Goal: Use online tool/utility: Utilize a website feature to perform a specific function

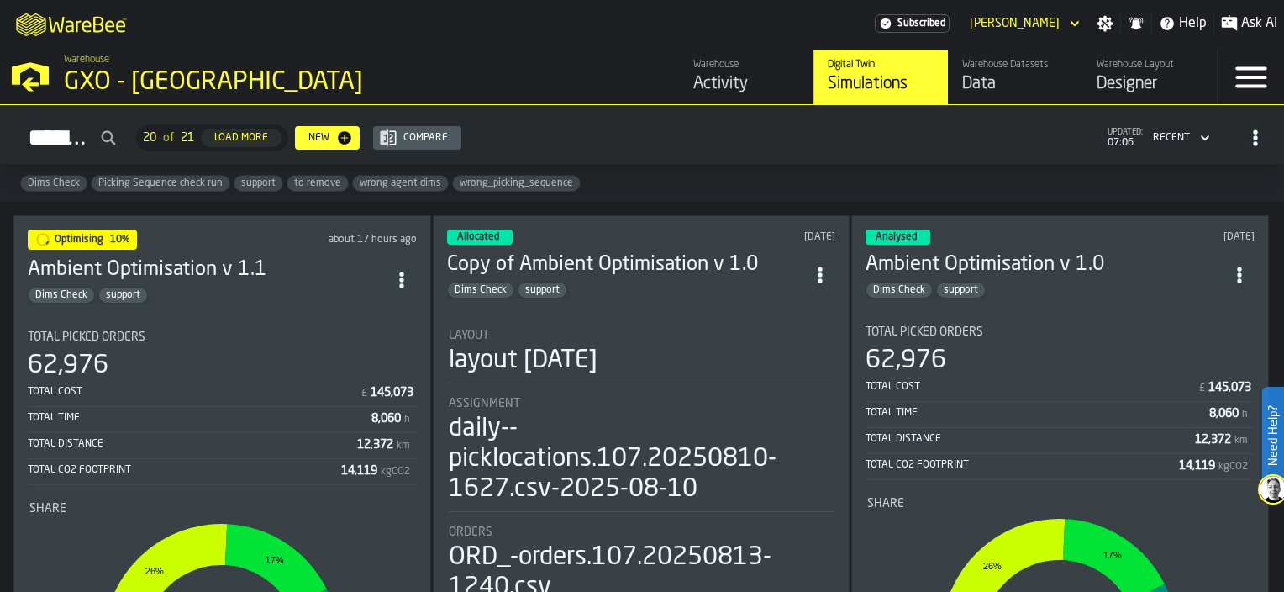
click at [716, 77] on div "Activity" at bounding box center [746, 84] width 107 height 24
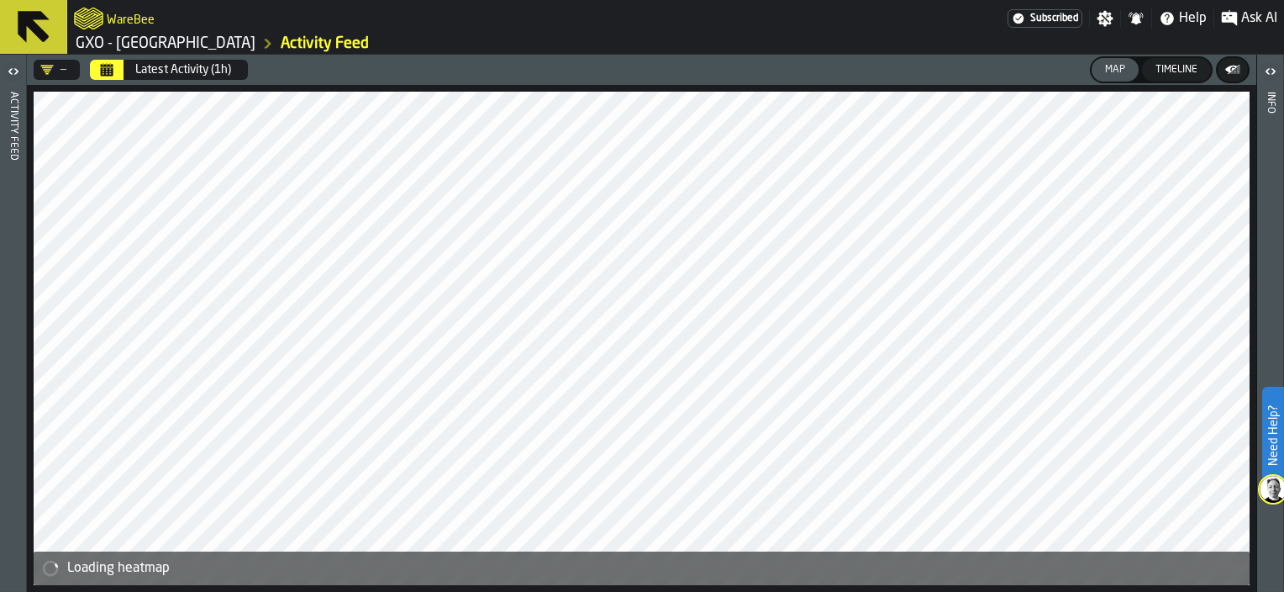
click at [99, 71] on button "Calendar" at bounding box center [107, 70] width 34 height 20
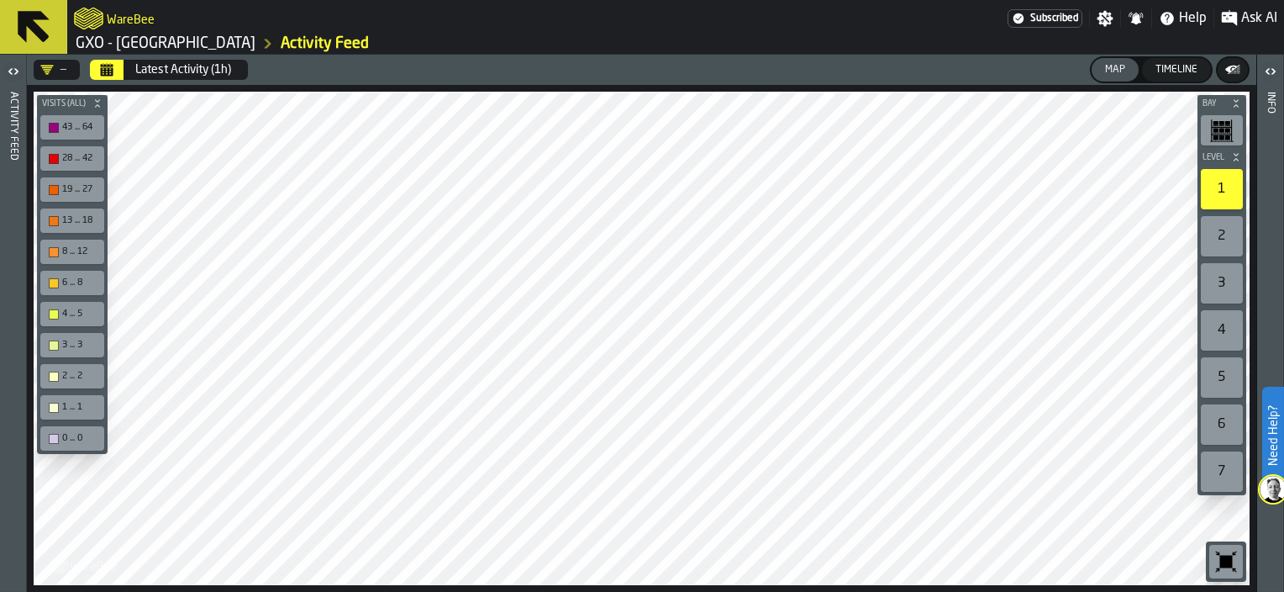
click at [108, 26] on h2 "WareBee" at bounding box center [131, 18] width 48 height 17
click at [109, 19] on h2 "WareBee" at bounding box center [131, 18] width 48 height 17
click at [87, 17] on icon "logo-header" at bounding box center [88, 19] width 29 height 24
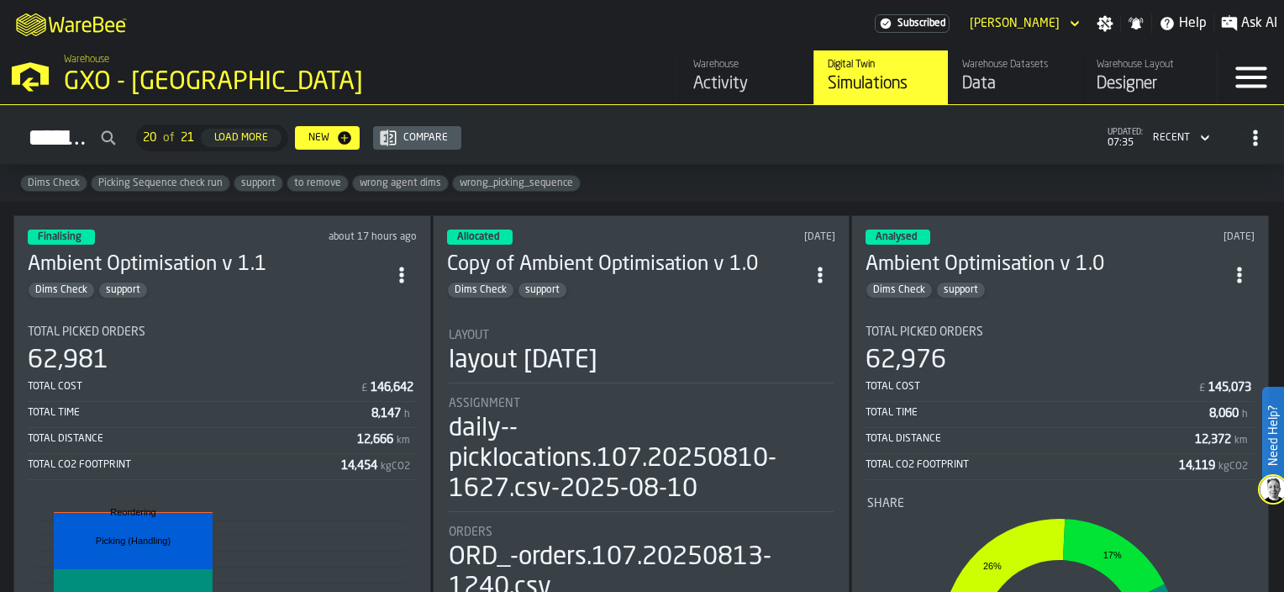
click at [104, 14] on icon "M A K I N G W A R E H O U S E S M O R E EF F I C I E N T" at bounding box center [72, 24] width 124 height 34
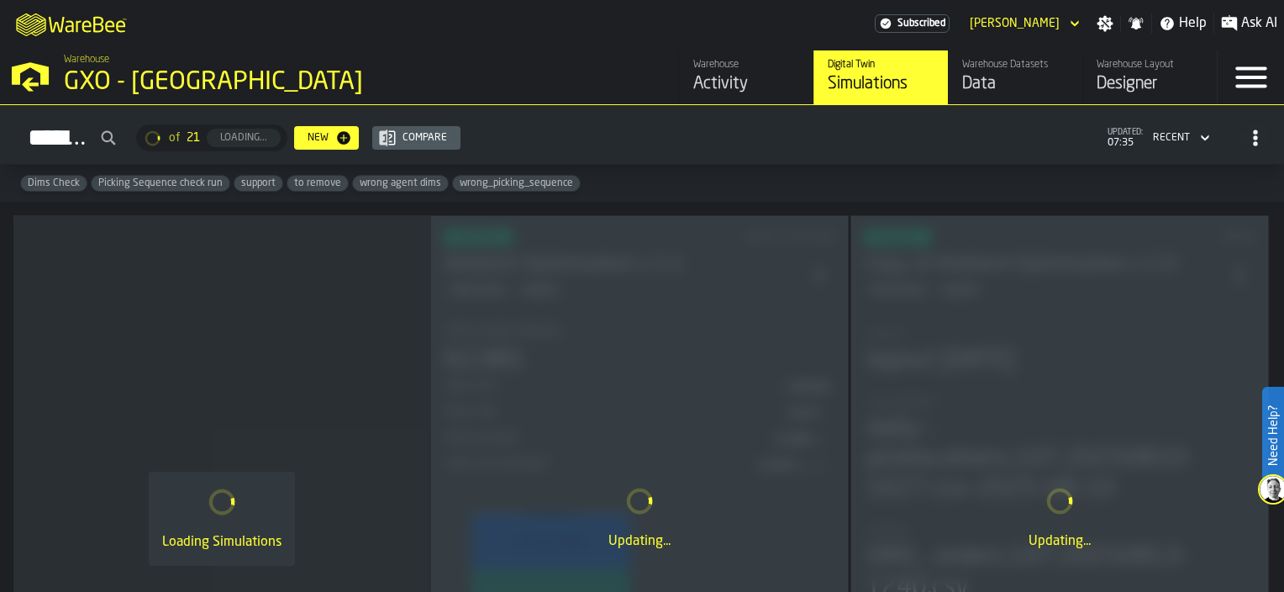
click at [725, 67] on div "Warehouse" at bounding box center [746, 65] width 107 height 12
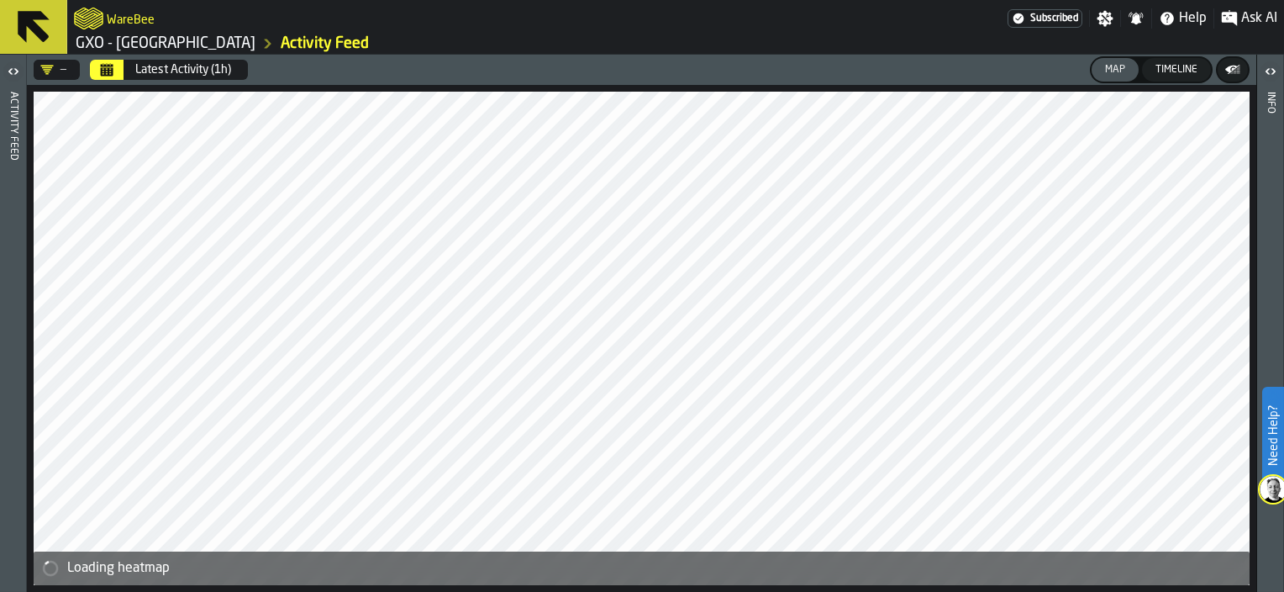
click at [103, 70] on icon "Calendar" at bounding box center [107, 71] width 13 height 8
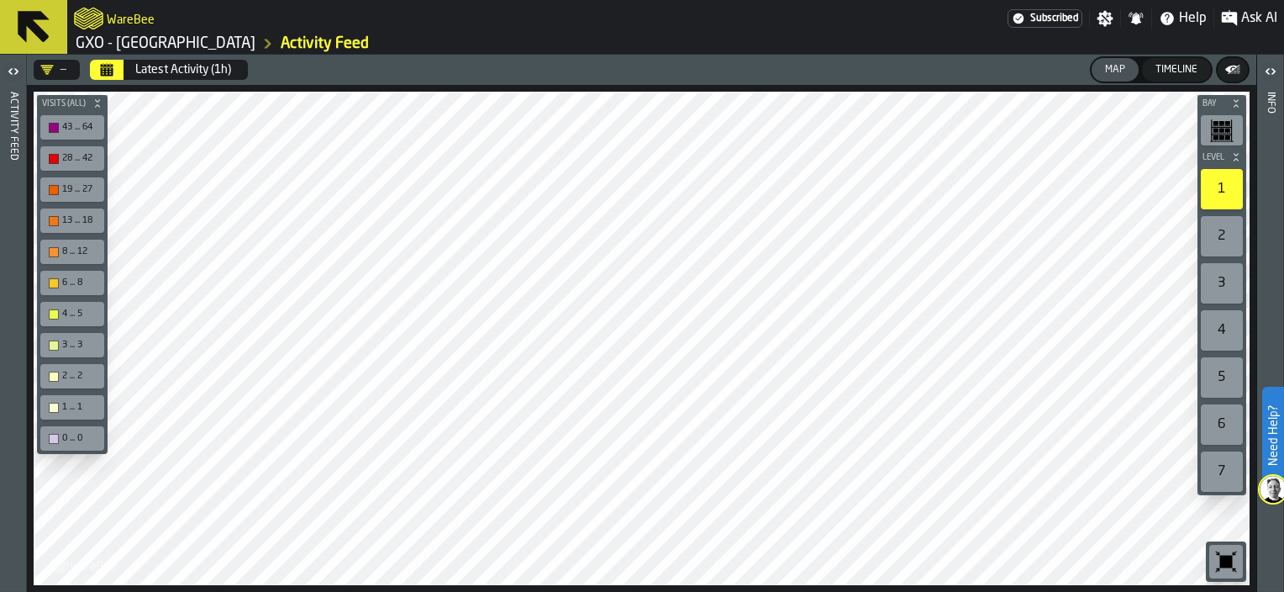
click at [95, 15] on icon "logo-header" at bounding box center [88, 19] width 29 height 24
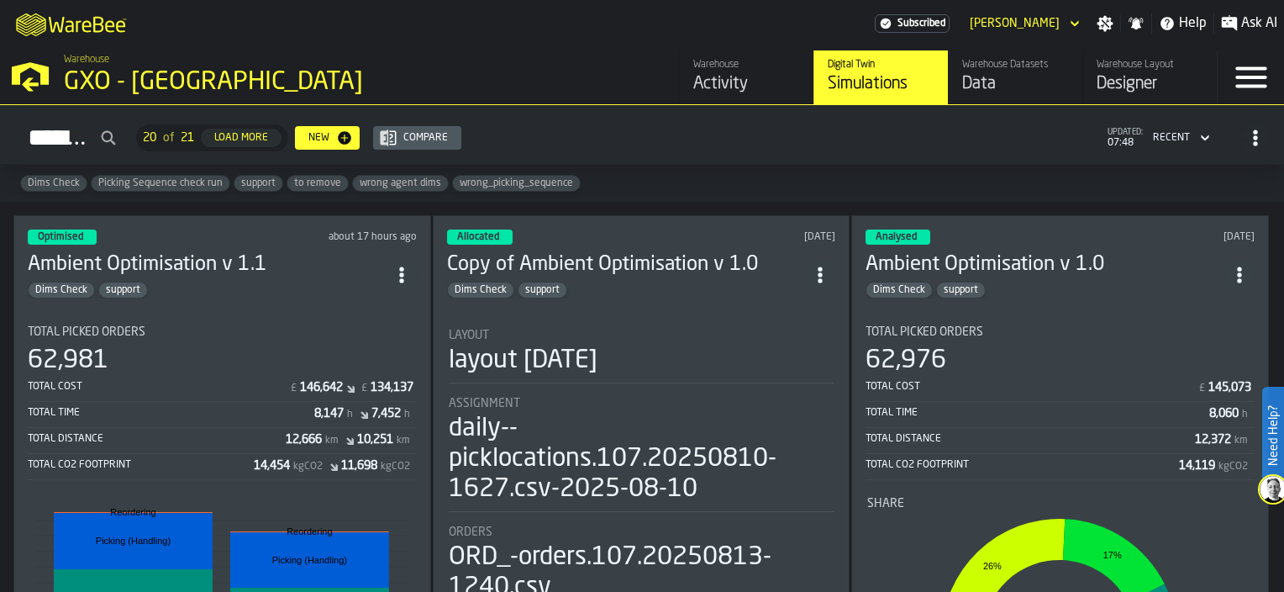
click at [261, 293] on div "Optimised about 17 hours ago Ambient Optimisation v 1.1 Dims Check support Tota…" at bounding box center [222, 517] width 418 height 605
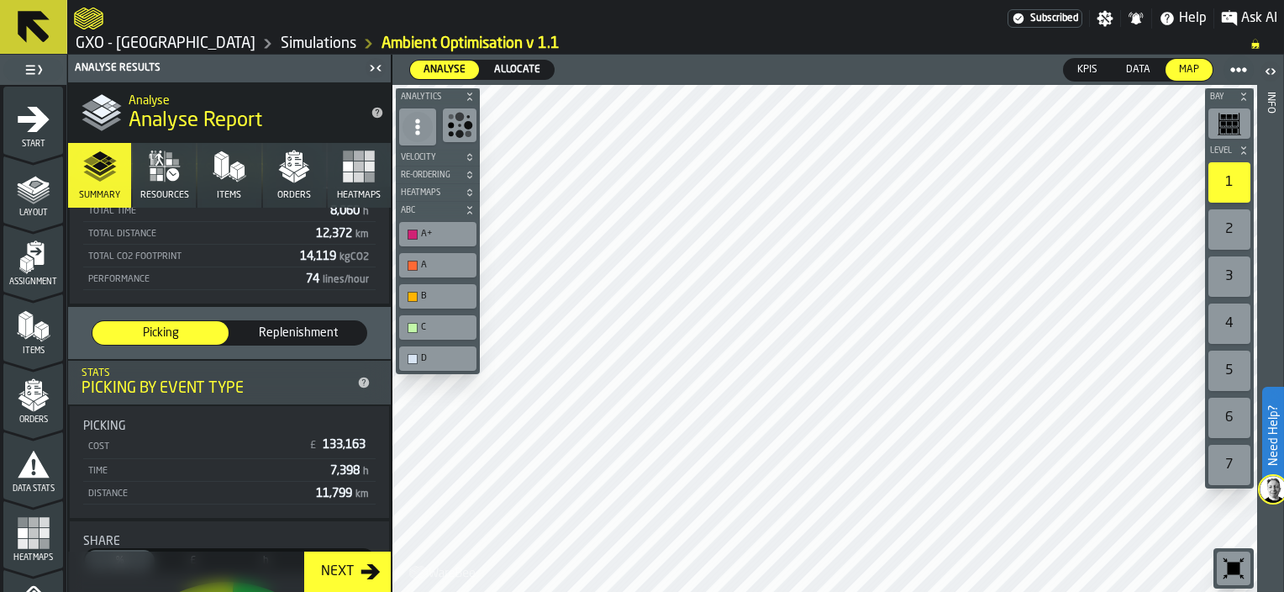
scroll to position [84, 0]
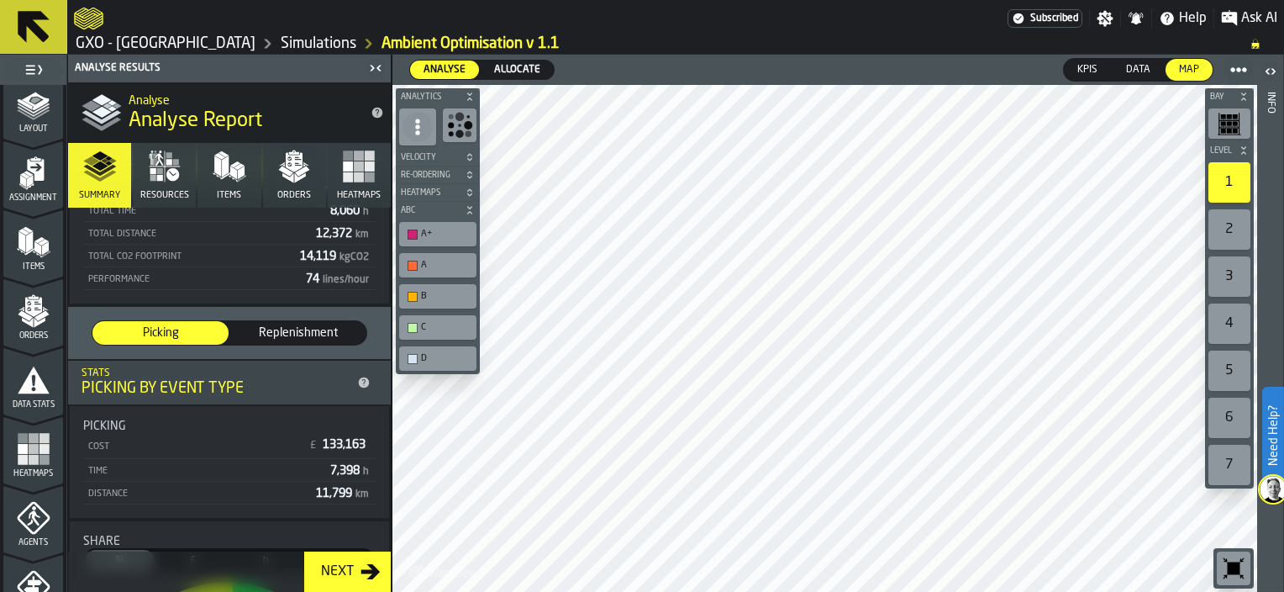
click at [338, 567] on div "Next" at bounding box center [337, 571] width 46 height 20
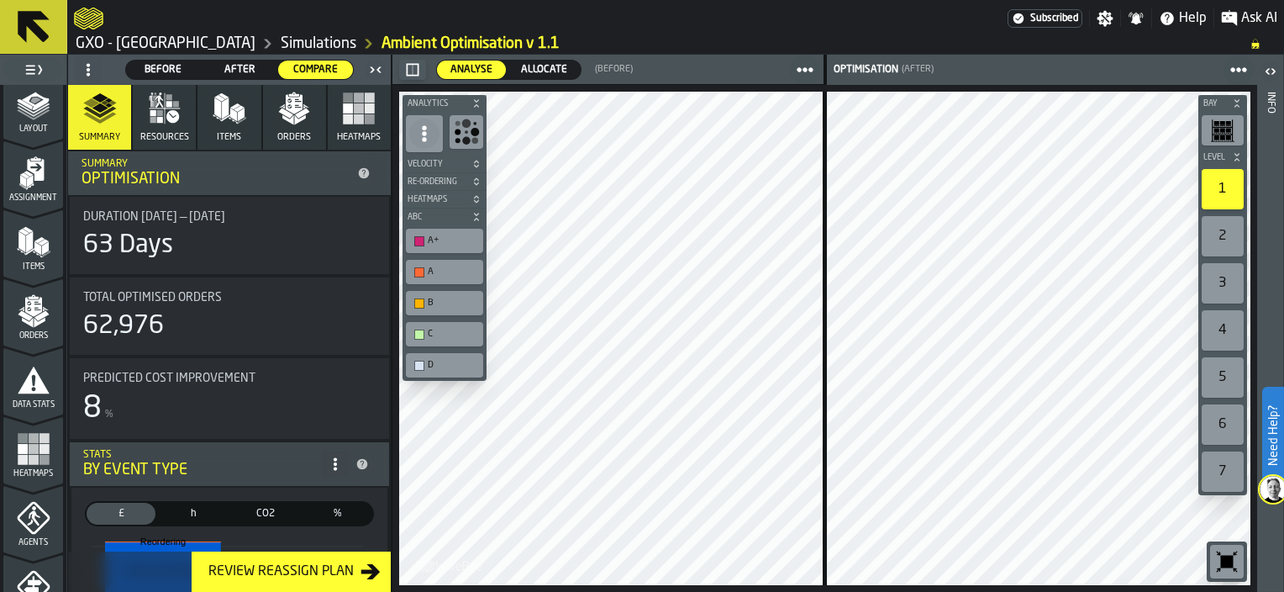
click at [558, 68] on span "Allocate" at bounding box center [544, 69] width 60 height 15
click at [481, 68] on span "Analyse" at bounding box center [471, 69] width 55 height 15
click at [98, 18] on icon "logo-header" at bounding box center [88, 19] width 29 height 22
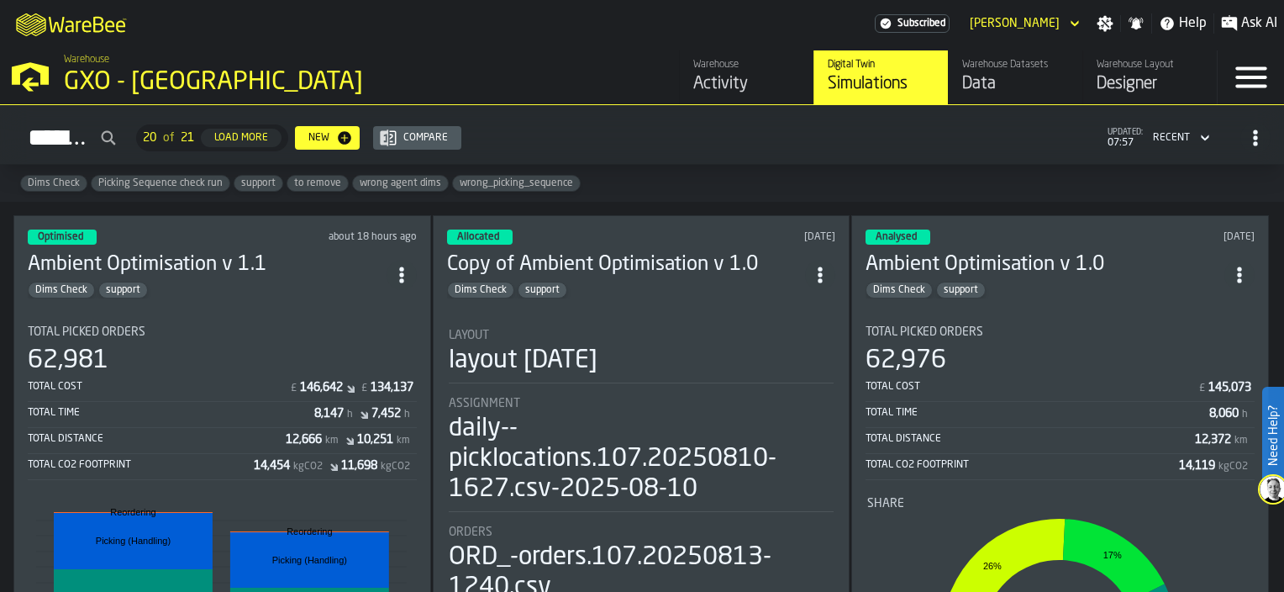
click at [1064, 312] on section "Total Picked Orders 62,976 Total Cost £ 145,073 Total Time 8,060 h Total Distan…" at bounding box center [1060, 545] width 389 height 467
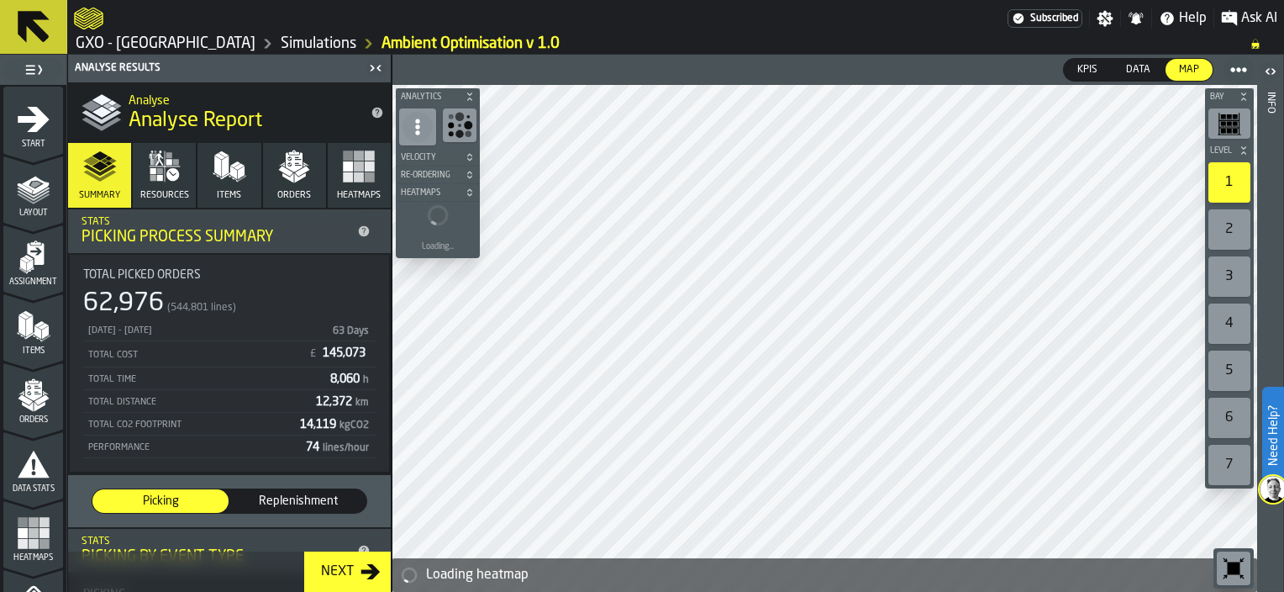
click at [350, 567] on div "Next" at bounding box center [337, 571] width 46 height 20
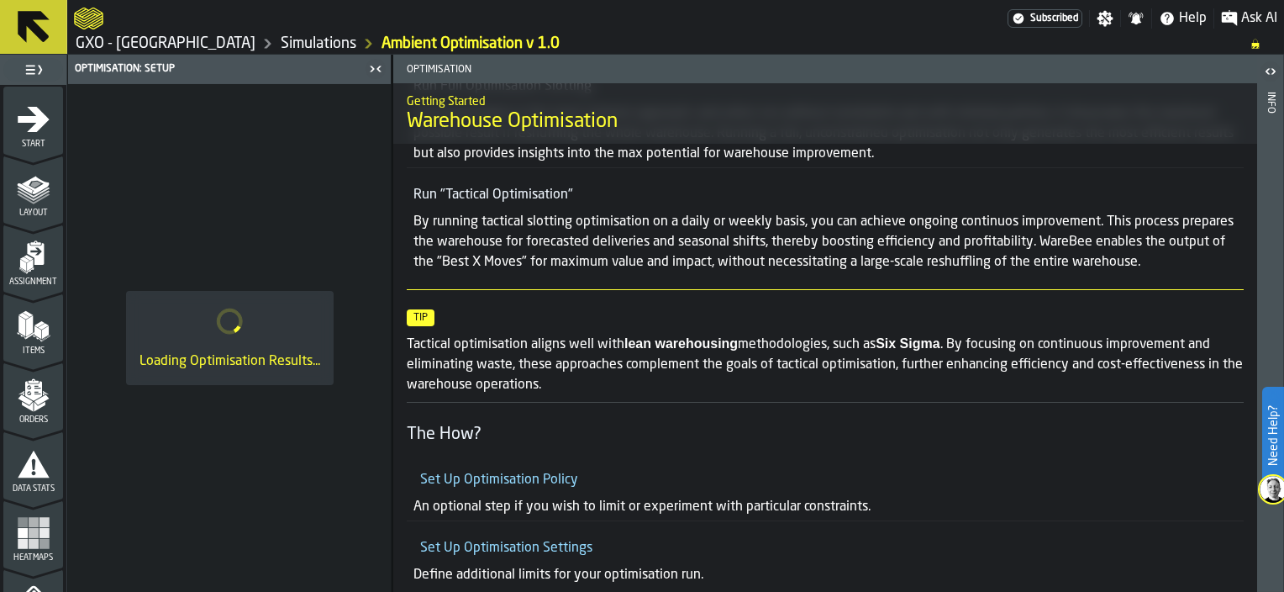
scroll to position [1295, 0]
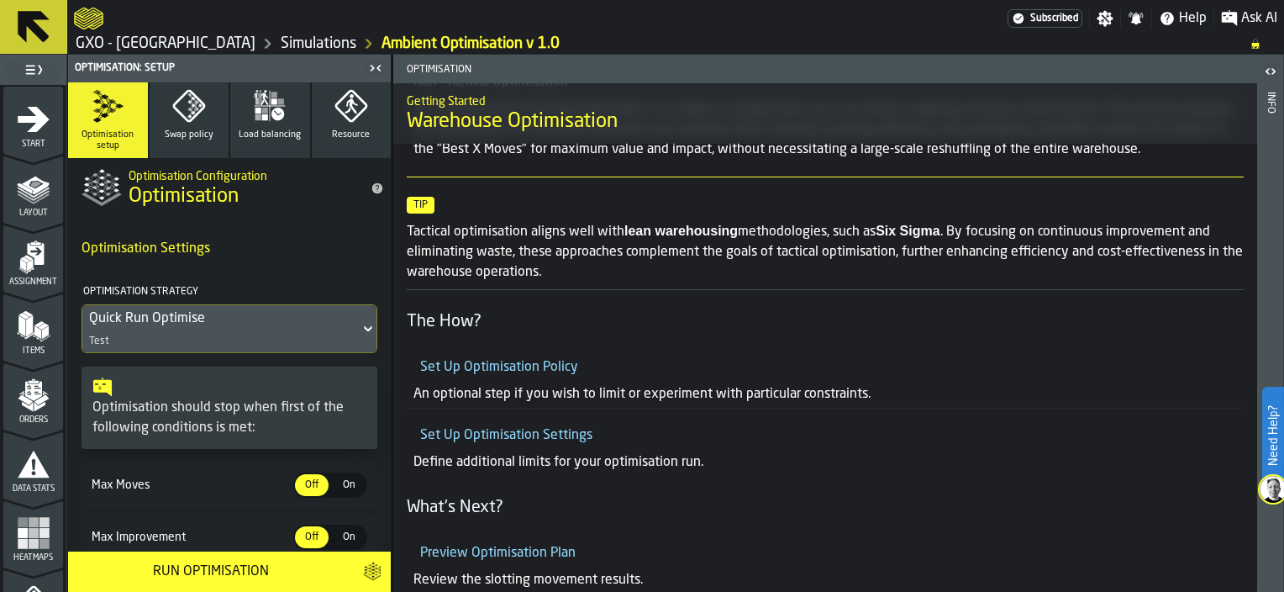
click at [87, 20] on icon "logo-header" at bounding box center [88, 19] width 29 height 24
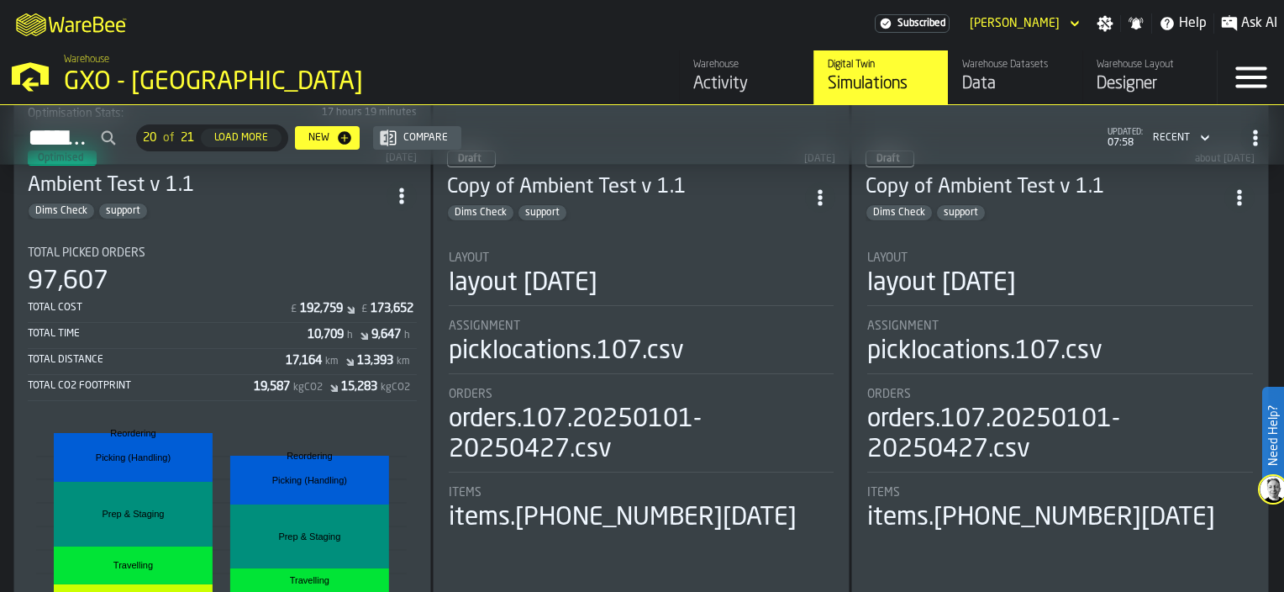
scroll to position [672, 0]
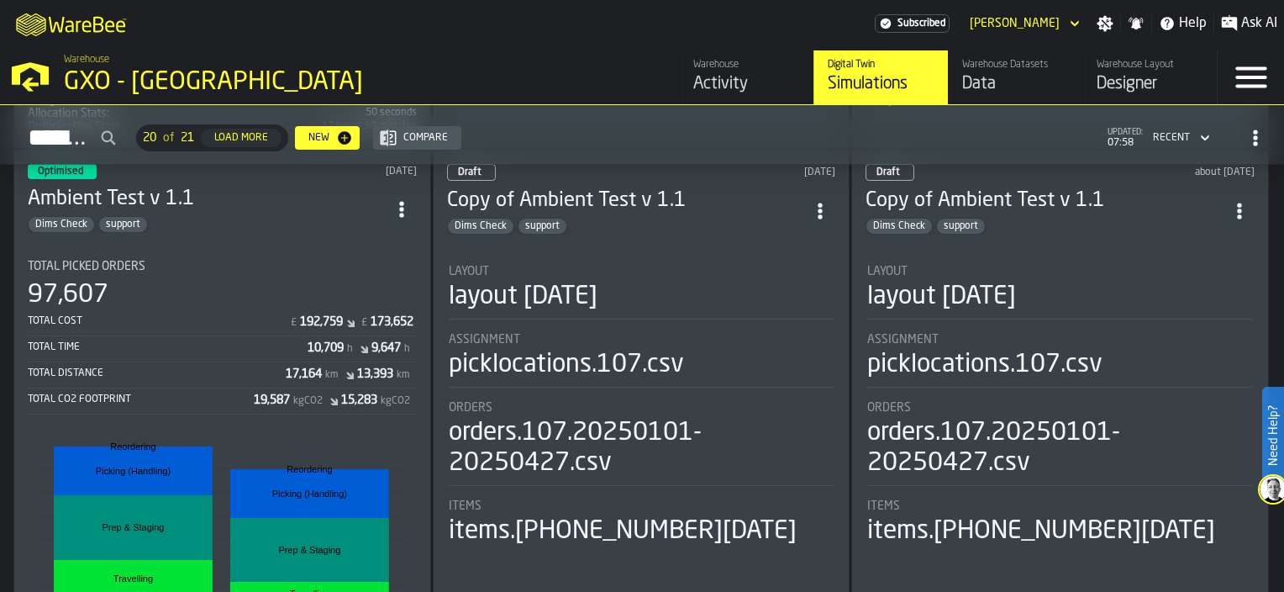
click at [193, 198] on h3 "Ambient Test v 1.1" at bounding box center [207, 199] width 359 height 27
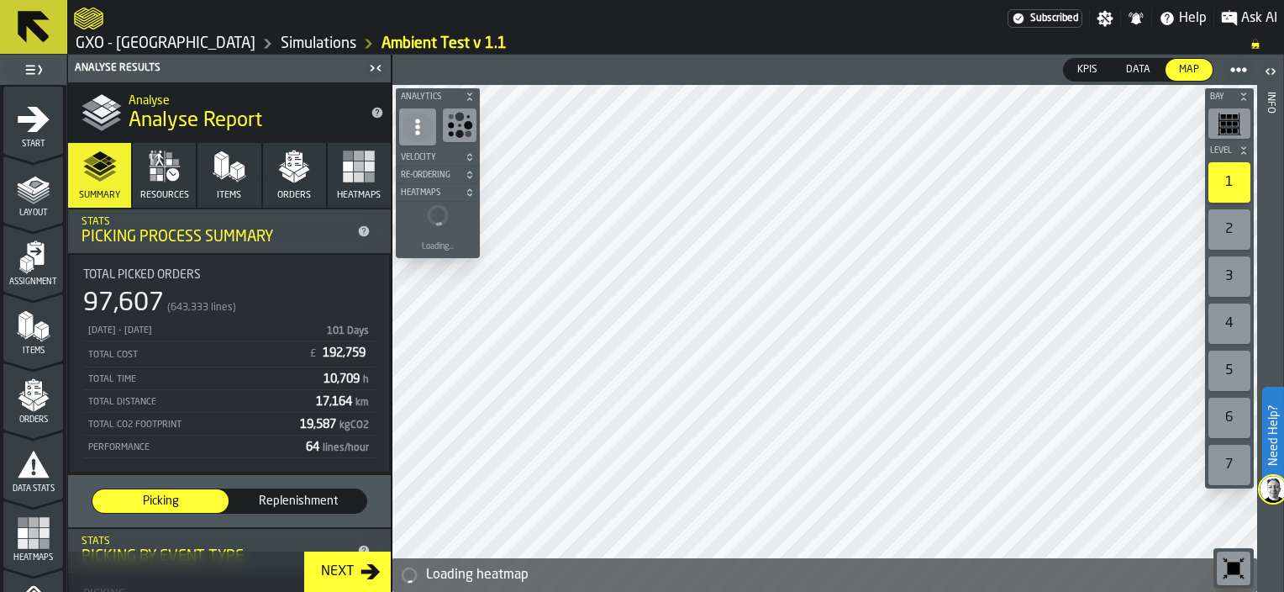
click at [348, 576] on div "Next" at bounding box center [337, 571] width 46 height 20
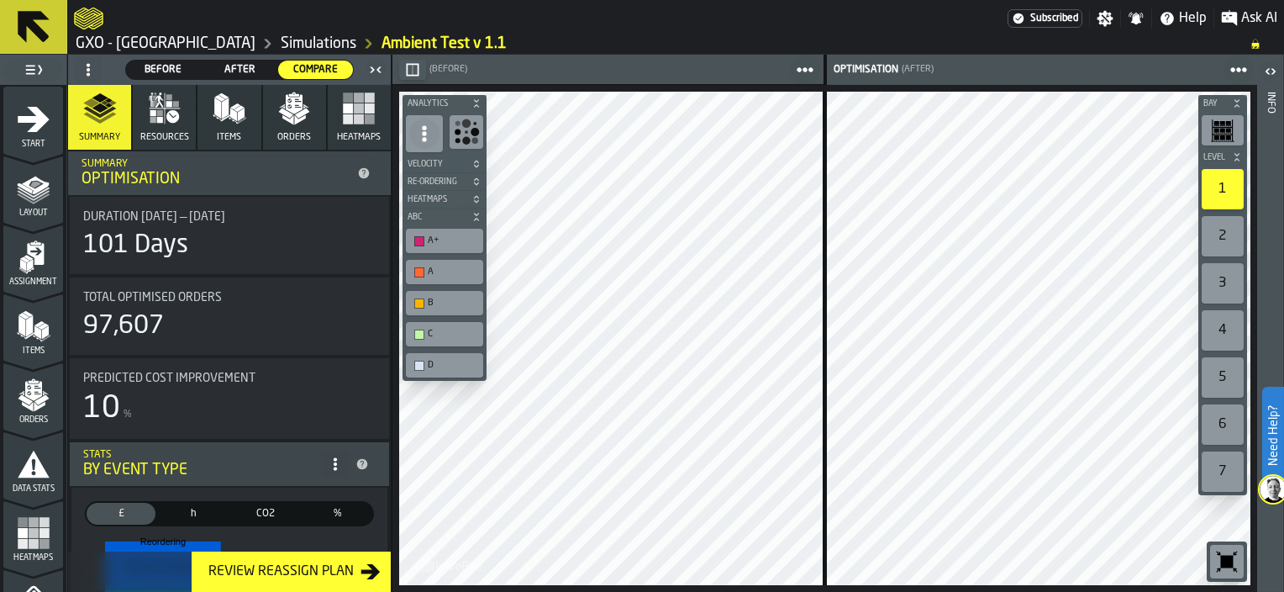
click at [101, 14] on icon "logo-header" at bounding box center [88, 19] width 29 height 22
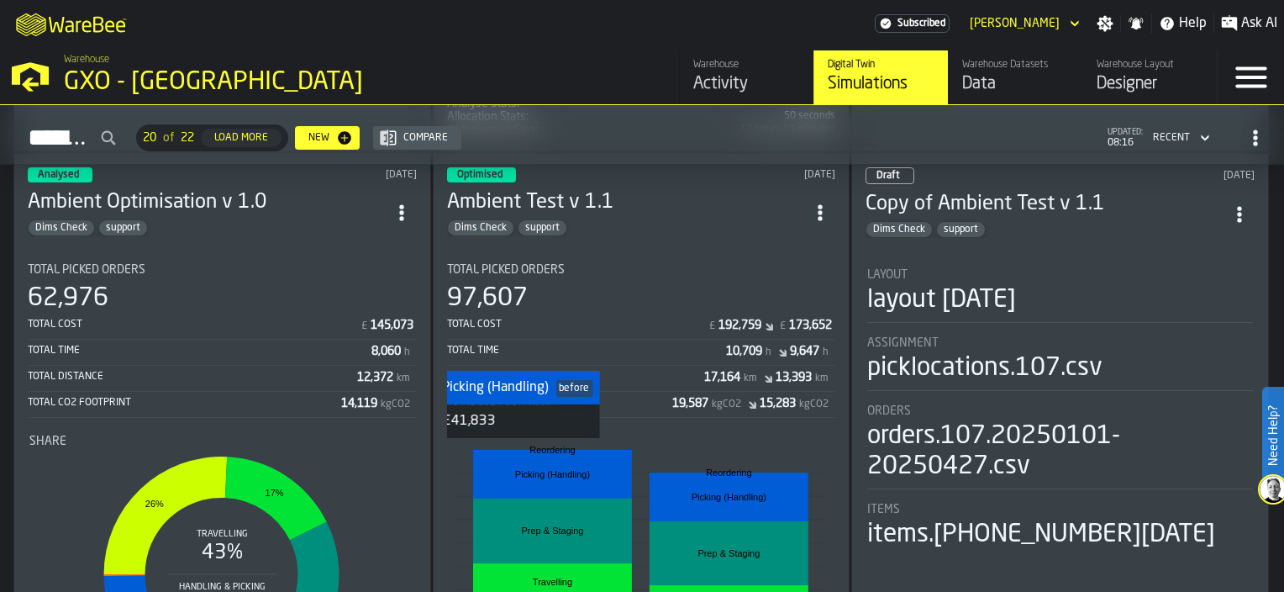
scroll to position [672, 0]
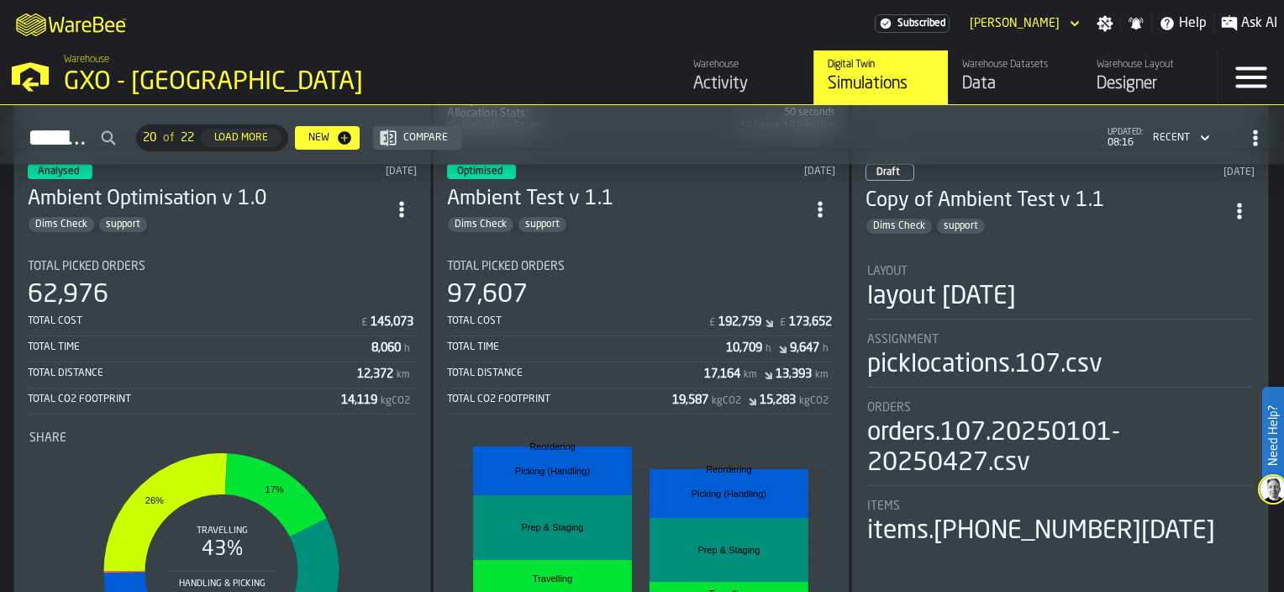
click at [679, 216] on div "Dims Check support" at bounding box center [626, 224] width 359 height 17
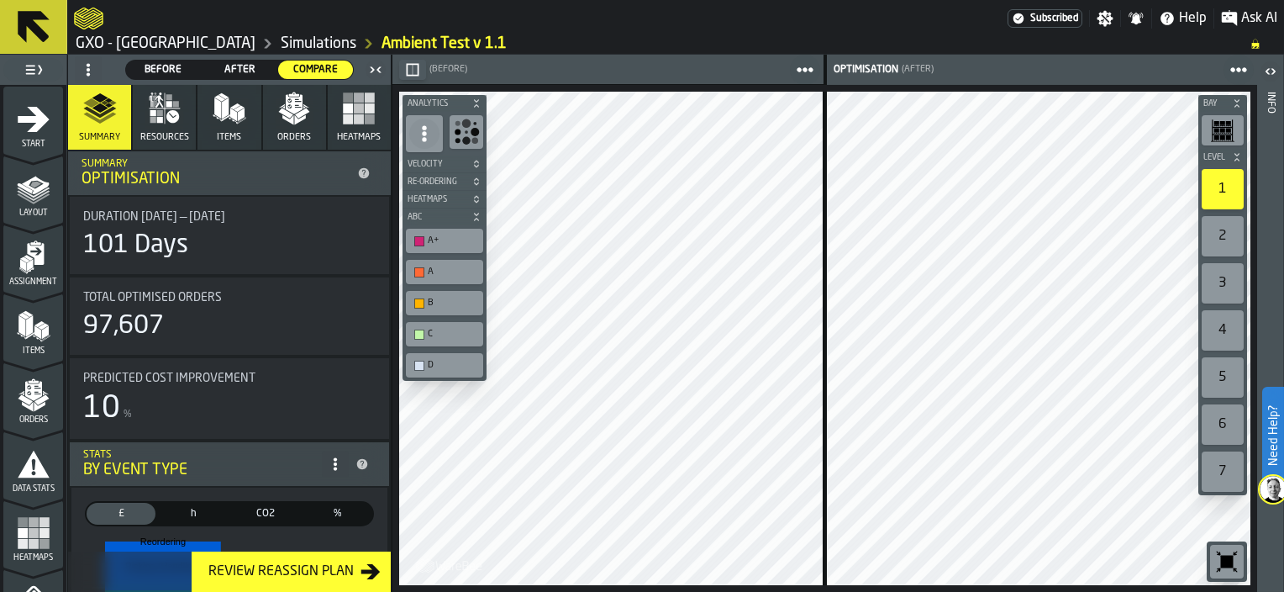
click at [491, 118] on div "Bay Level 1 2 3 4 5 6 7 M A K I N G W A R E H O U S E S M O R E EF F I C I E N …" at bounding box center [824, 338] width 865 height 507
click at [464, 109] on button "Analytics" at bounding box center [445, 103] width 84 height 17
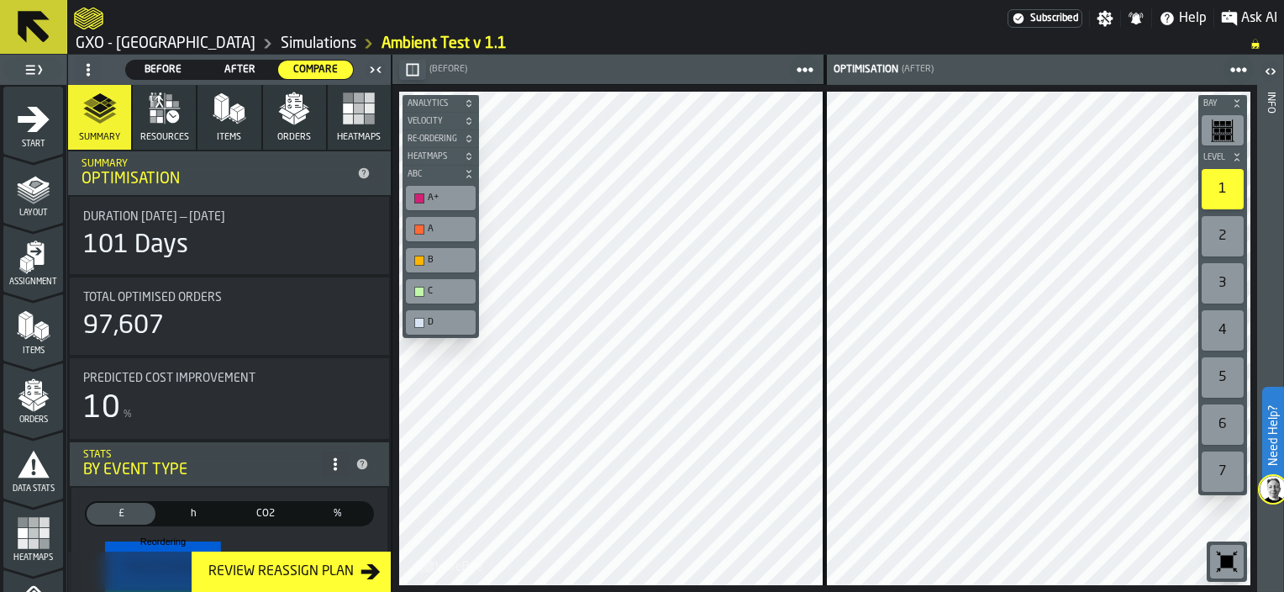
click at [468, 104] on icon "button-" at bounding box center [469, 103] width 10 height 10
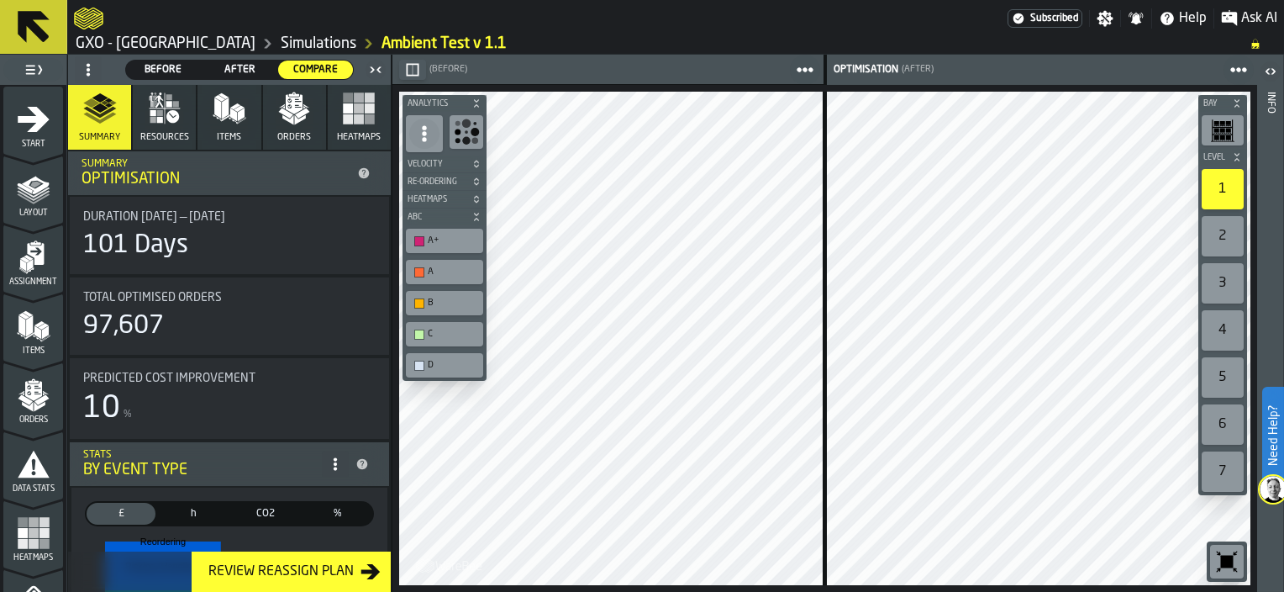
click at [473, 104] on icon "button-" at bounding box center [476, 103] width 10 height 10
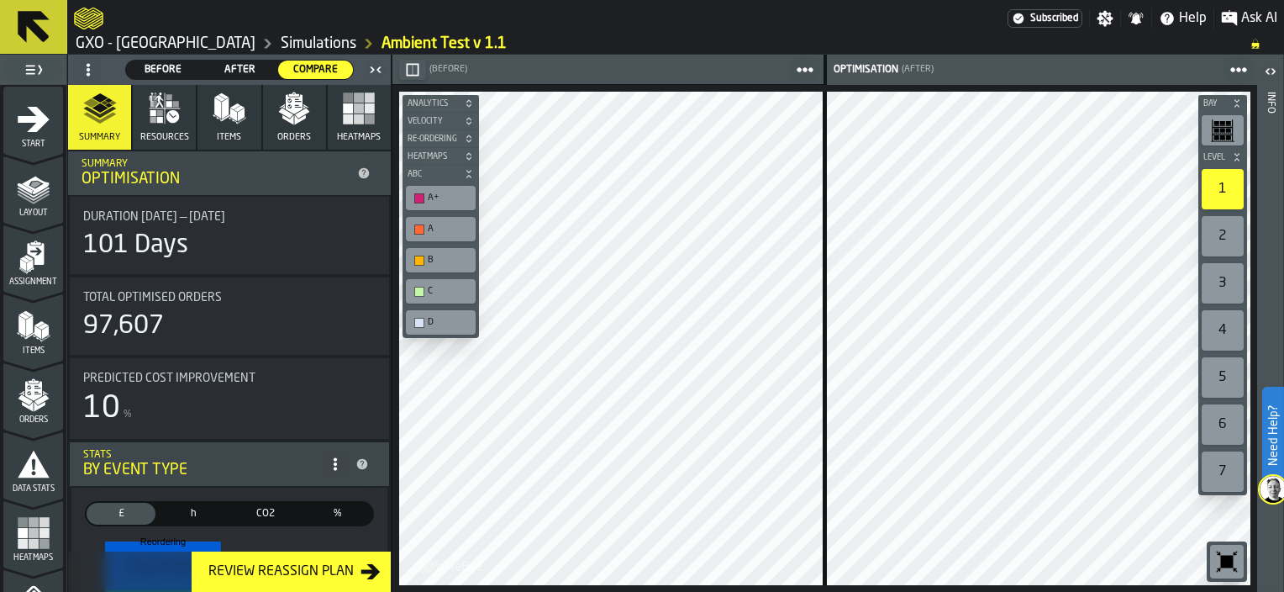
click at [471, 155] on icon "button-" at bounding box center [469, 156] width 10 height 10
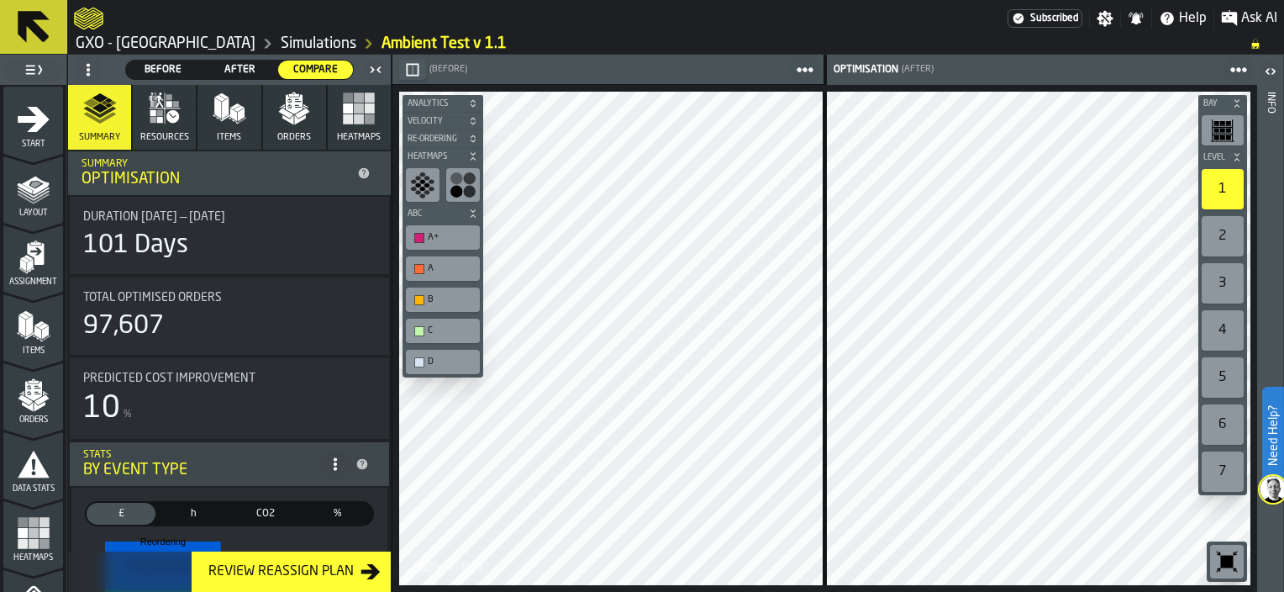
click at [470, 186] on circle "button-toolbar-undefined" at bounding box center [470, 192] width 12 height 12
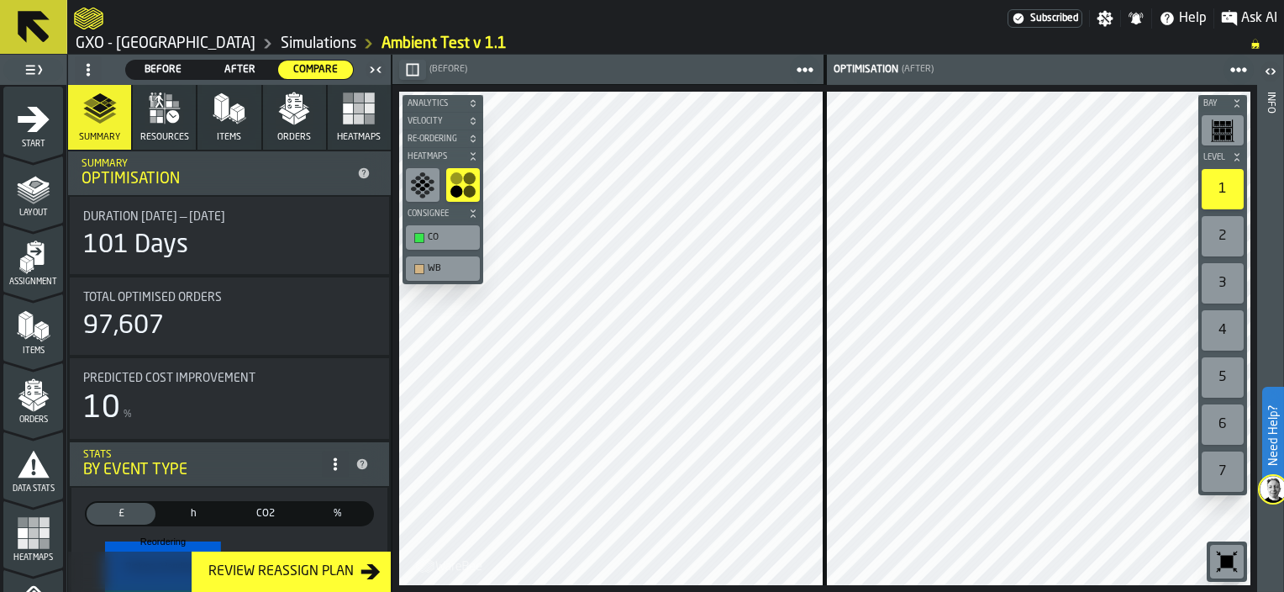
click at [474, 104] on icon "button-" at bounding box center [473, 103] width 10 height 10
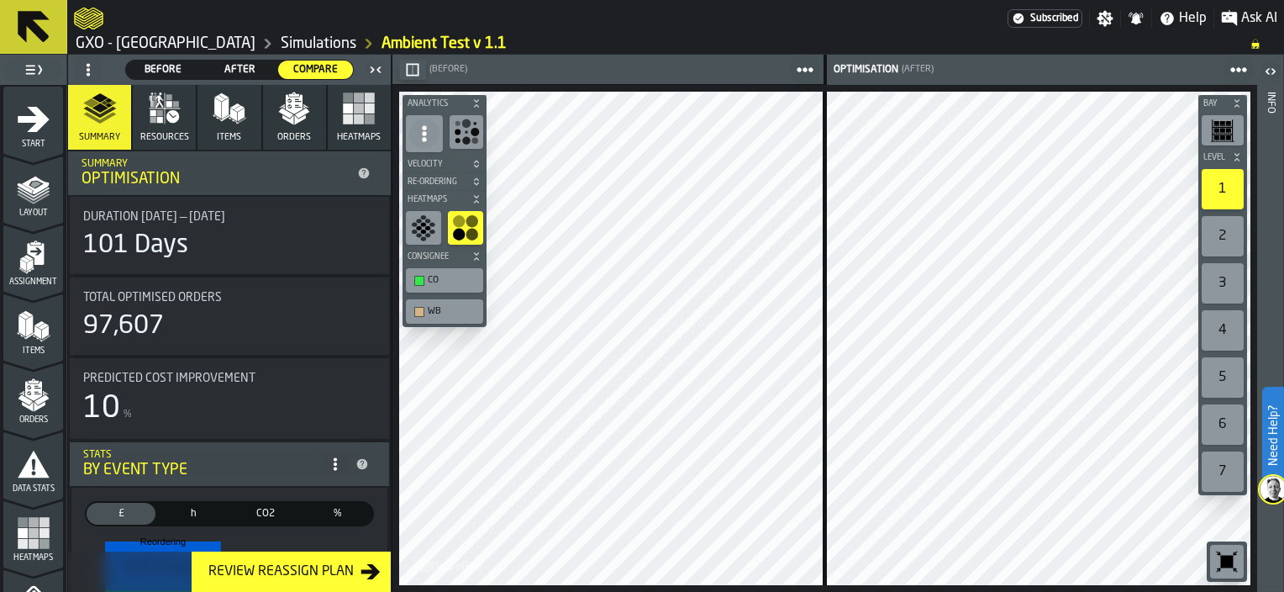
click at [466, 137] on circle "button-toolbar-undefined" at bounding box center [466, 141] width 8 height 8
click at [433, 225] on icon "button-toolbar-undefined" at bounding box center [432, 224] width 6 height 4
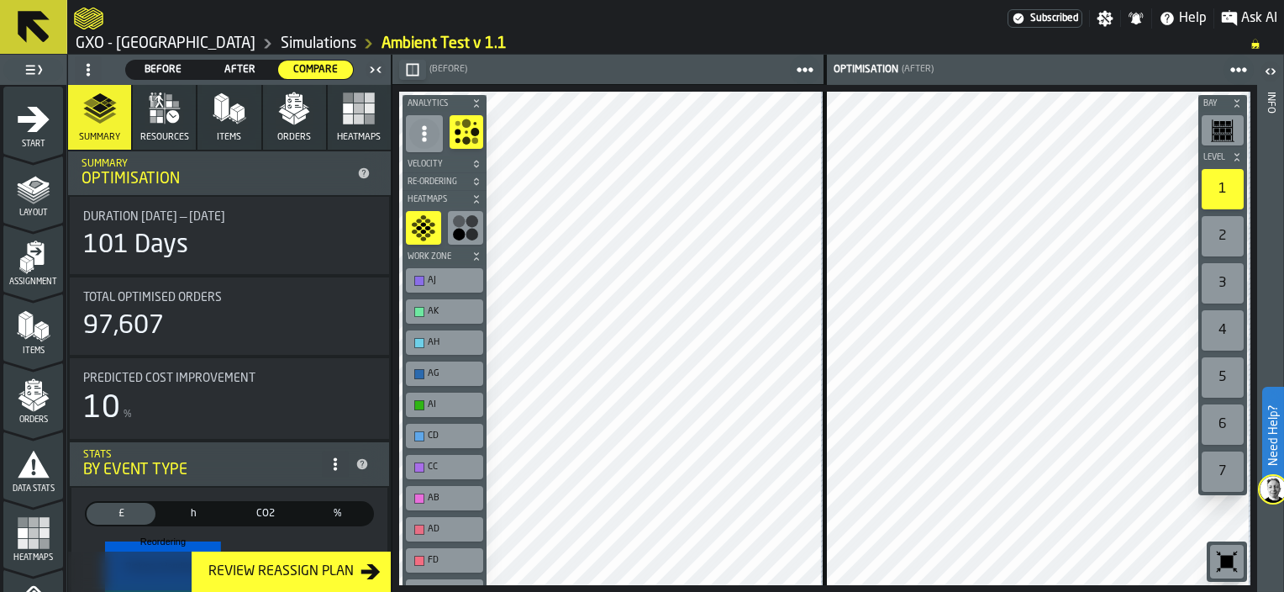
click at [424, 139] on circle at bounding box center [424, 139] width 4 height 4
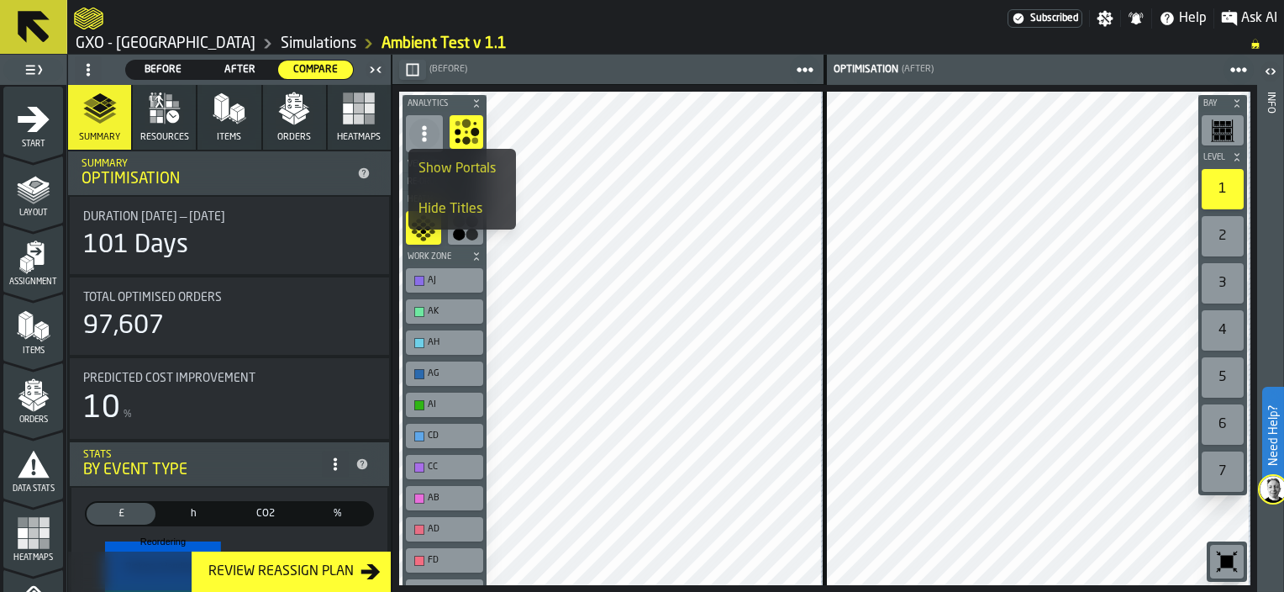
click at [470, 121] on icon "button-toolbar-undefined" at bounding box center [466, 131] width 27 height 27
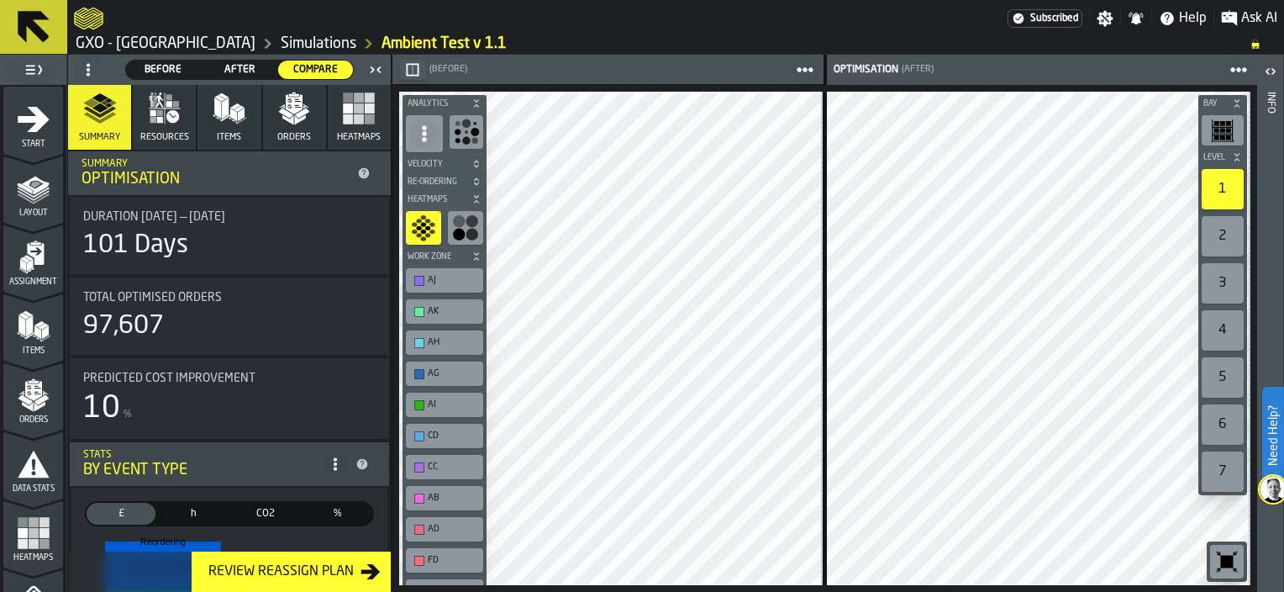
click at [243, 67] on span "After" at bounding box center [239, 69] width 61 height 15
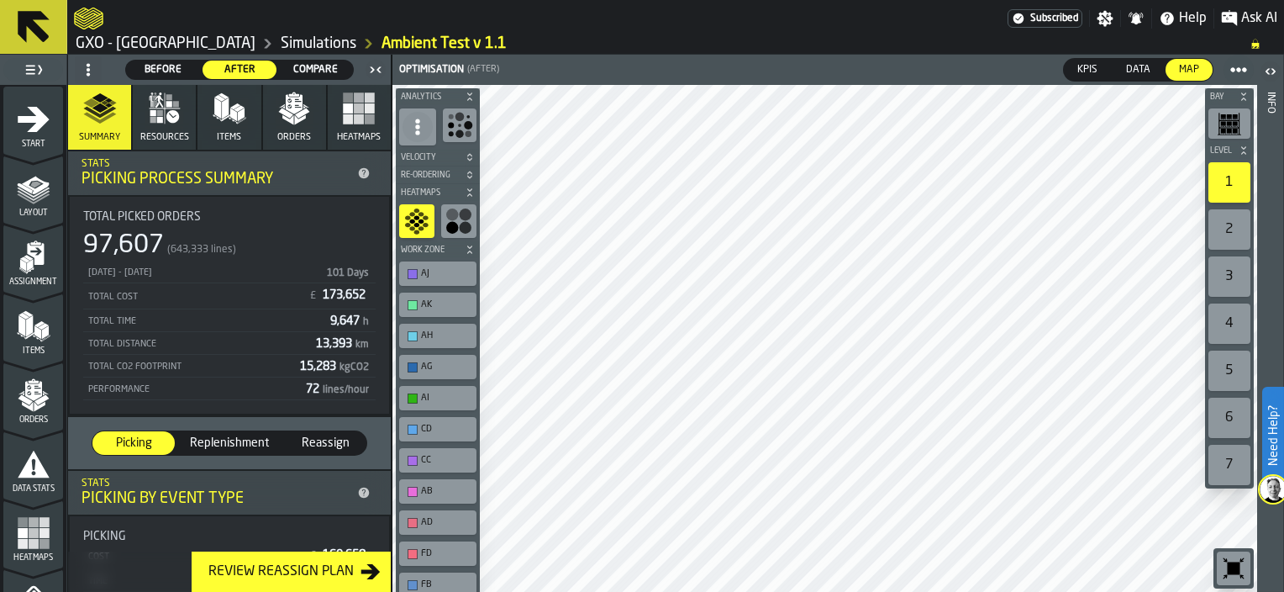
click at [309, 67] on span "Compare" at bounding box center [315, 69] width 61 height 15
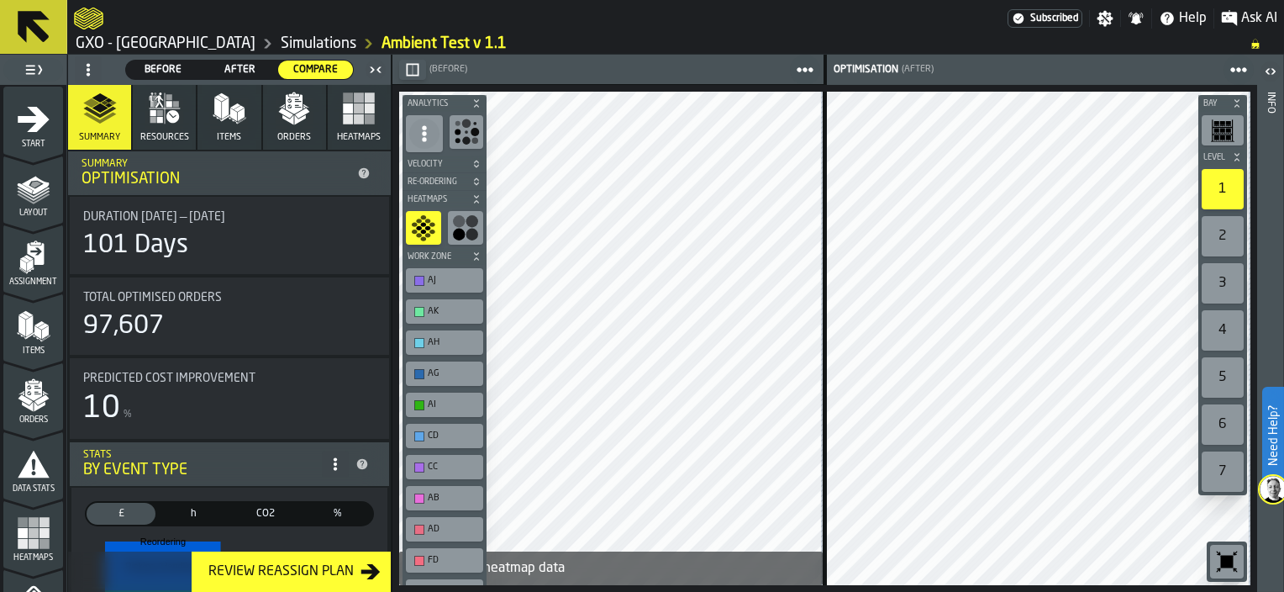
click at [477, 102] on icon "button-" at bounding box center [476, 103] width 10 height 10
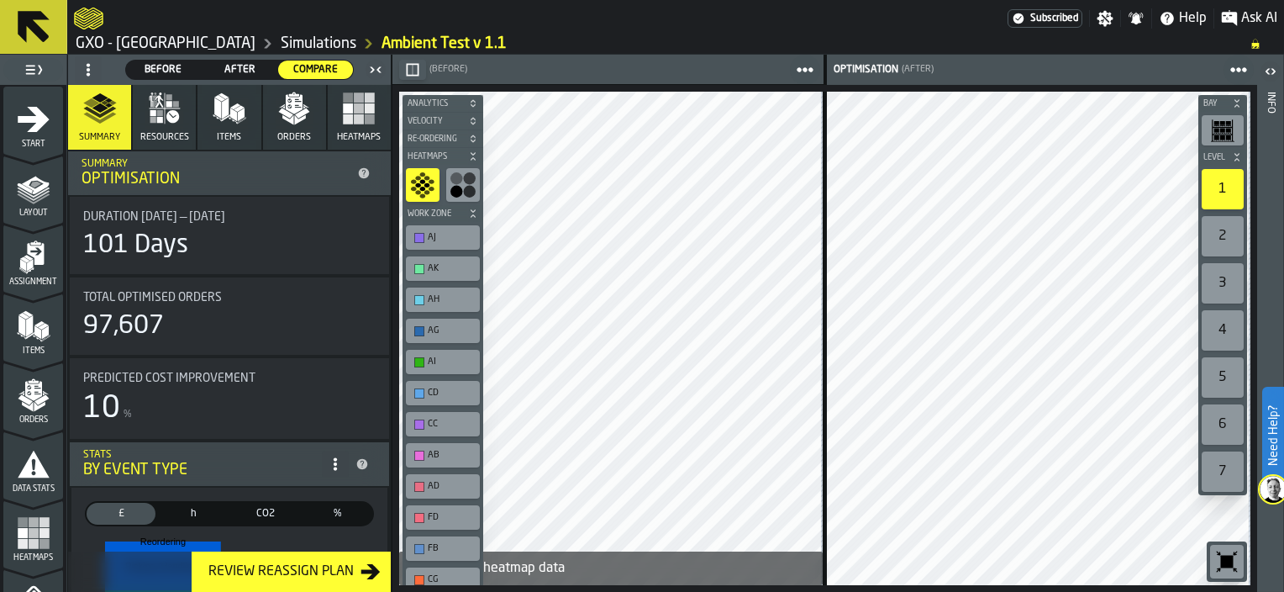
click at [477, 102] on icon "button-" at bounding box center [473, 103] width 10 height 10
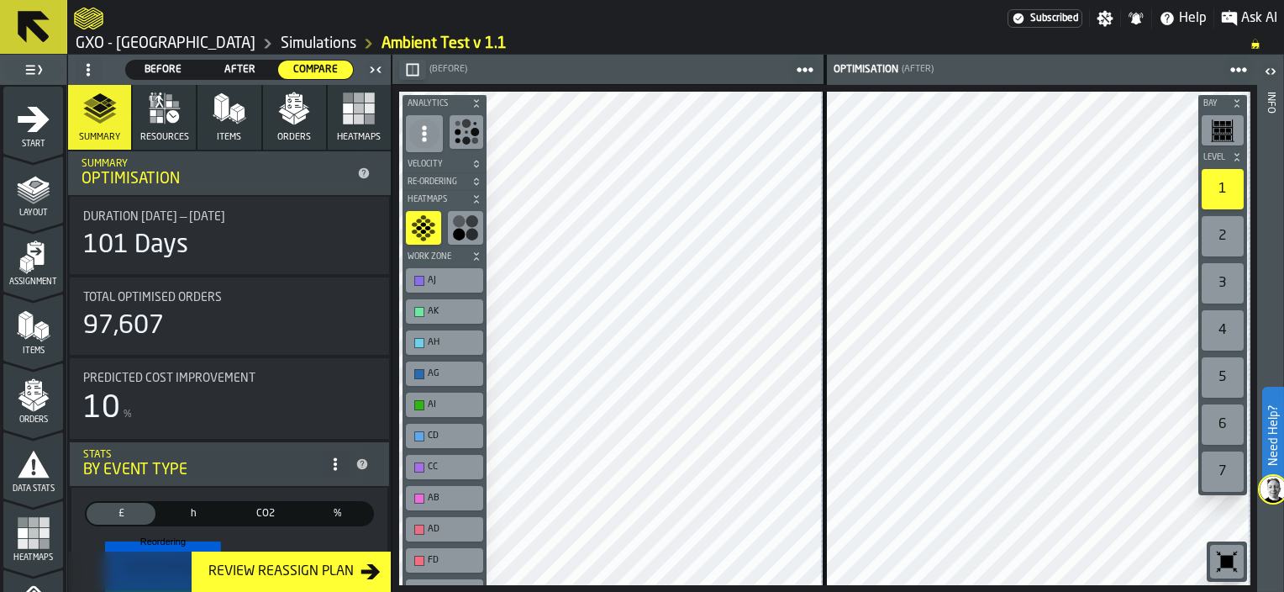
click at [473, 197] on icon "button-" at bounding box center [476, 199] width 10 height 10
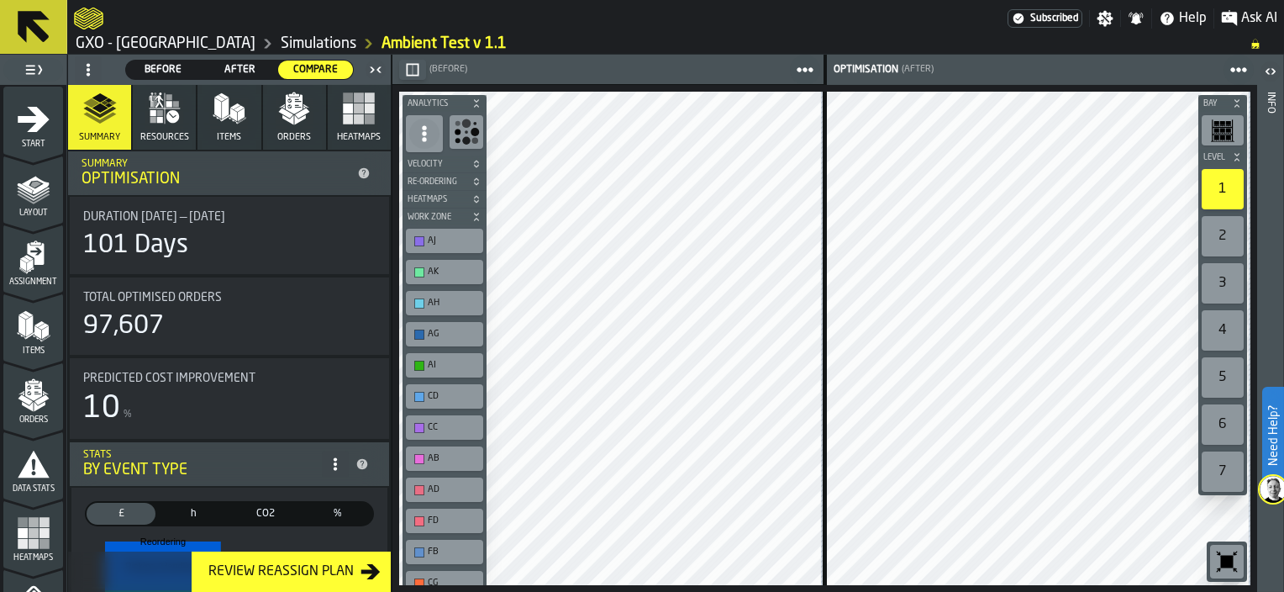
click at [464, 141] on circle "button-toolbar-undefined" at bounding box center [466, 141] width 8 height 8
click at [476, 163] on icon "button-" at bounding box center [476, 164] width 10 height 10
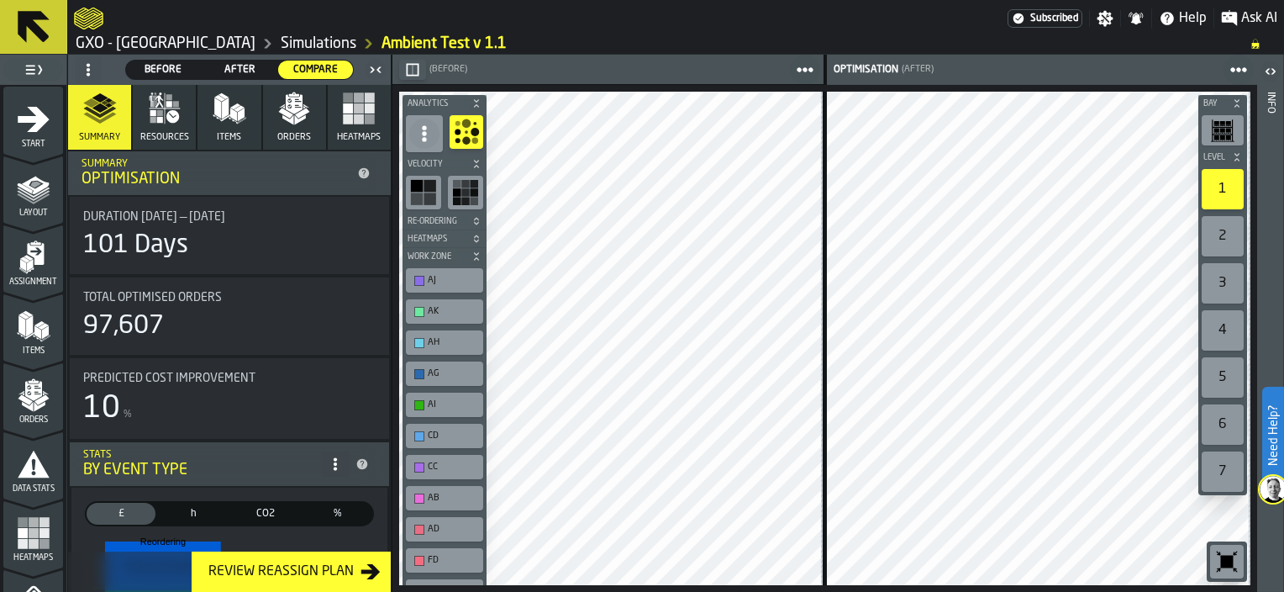
click at [476, 162] on icon "button-" at bounding box center [476, 161] width 4 height 3
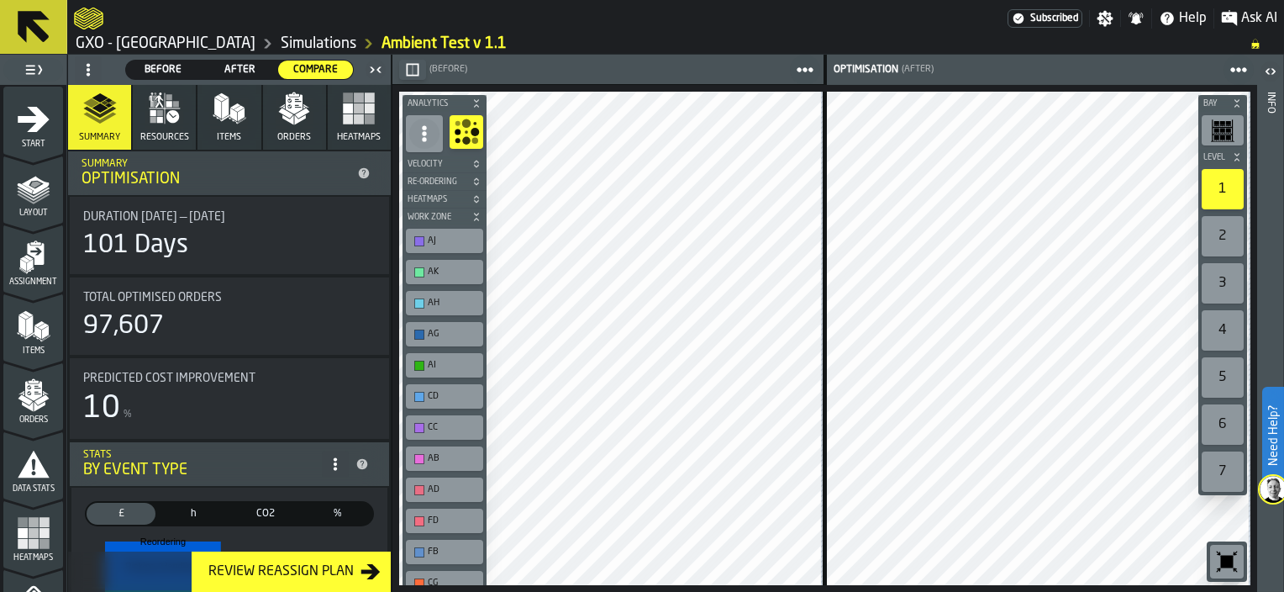
click at [474, 179] on icon "button-" at bounding box center [476, 178] width 4 height 3
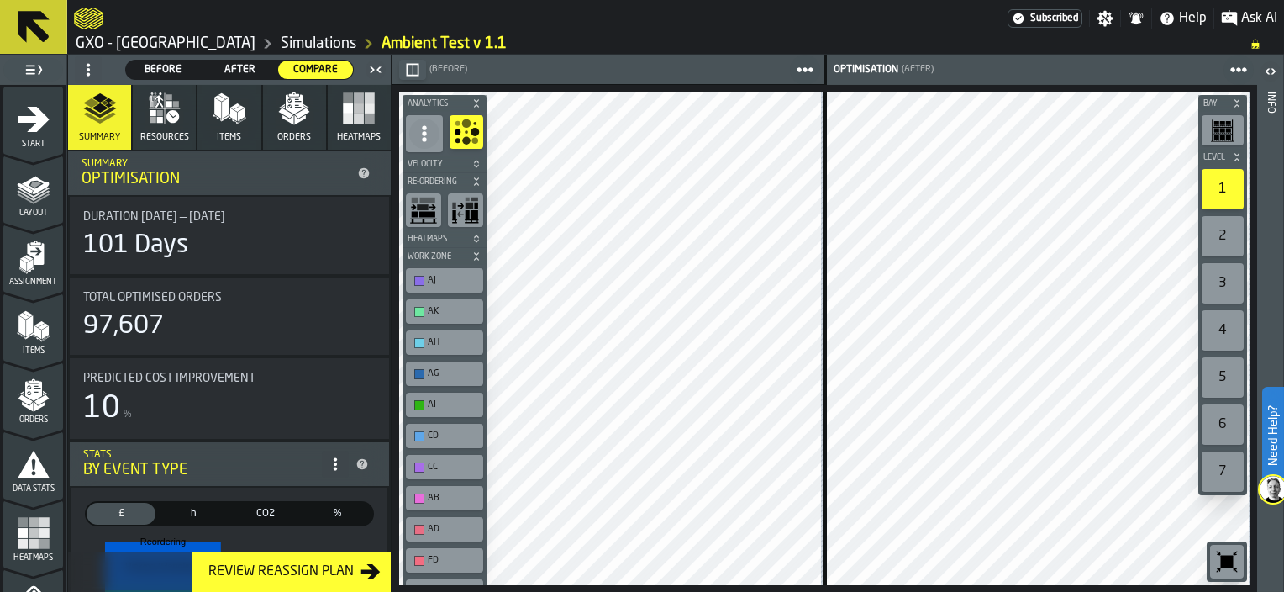
click at [476, 178] on icon "button-" at bounding box center [476, 181] width 10 height 10
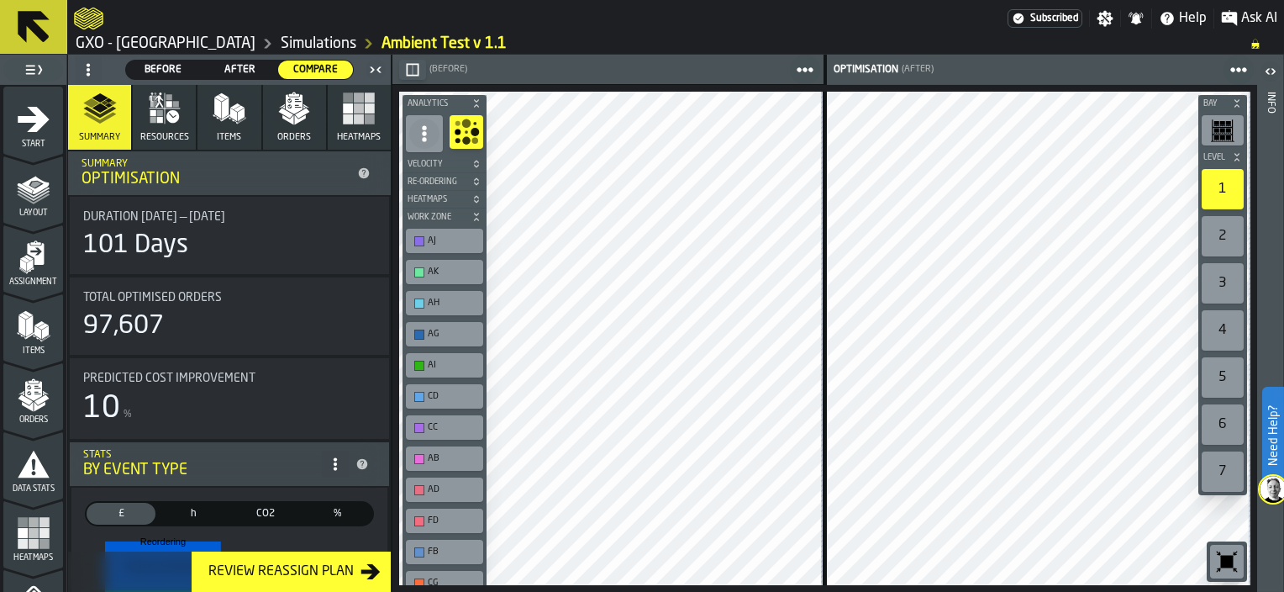
click at [476, 197] on icon "button-" at bounding box center [476, 199] width 10 height 10
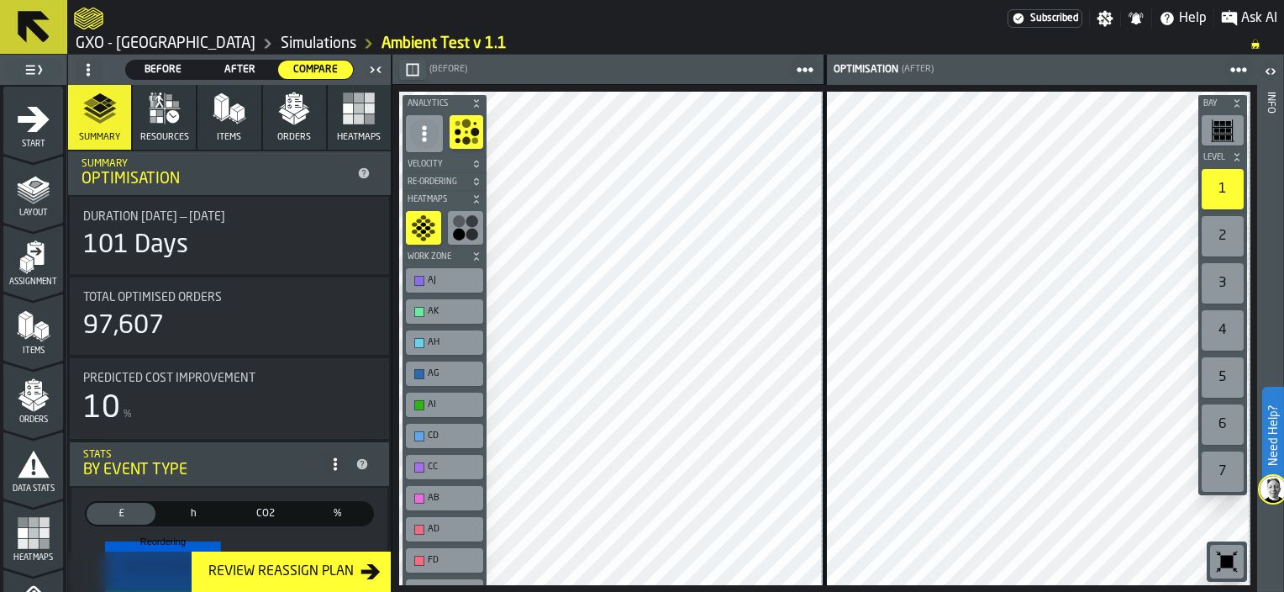
click at [461, 226] on icon "button-toolbar-undefined" at bounding box center [465, 227] width 27 height 27
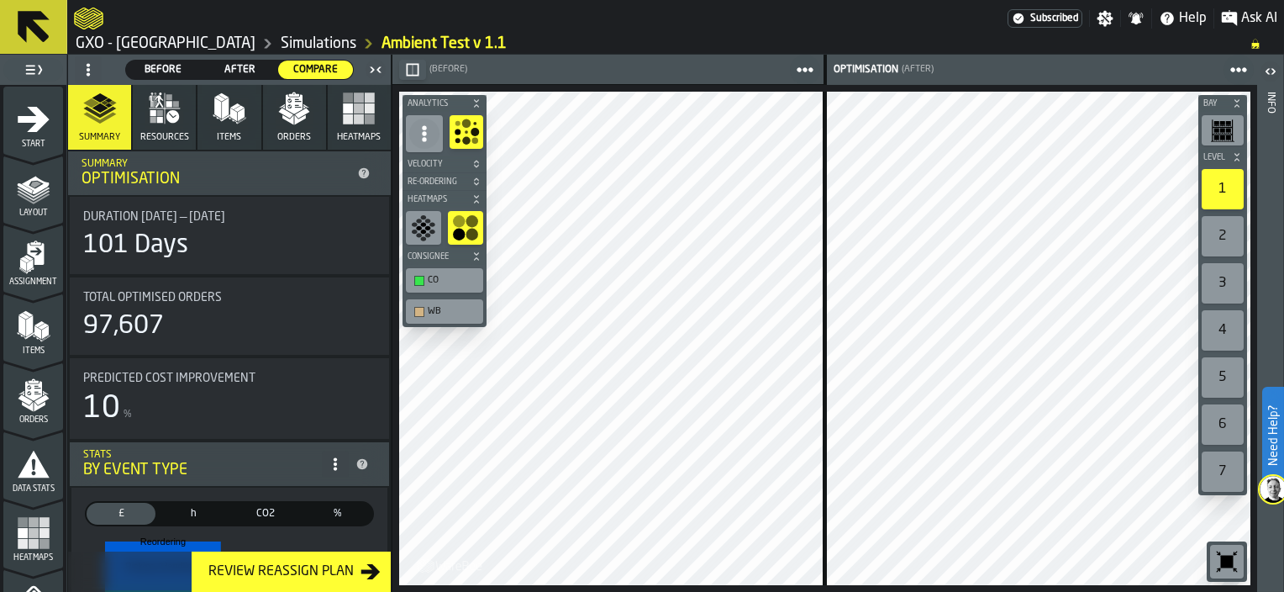
click at [474, 254] on icon "button-" at bounding box center [476, 256] width 10 height 10
click at [477, 245] on label "button-toolbar-undefined" at bounding box center [466, 228] width 42 height 40
click at [477, 251] on icon "button-" at bounding box center [476, 256] width 10 height 10
click at [464, 281] on div "CO" at bounding box center [453, 280] width 50 height 11
click at [479, 100] on icon "button-" at bounding box center [476, 103] width 10 height 10
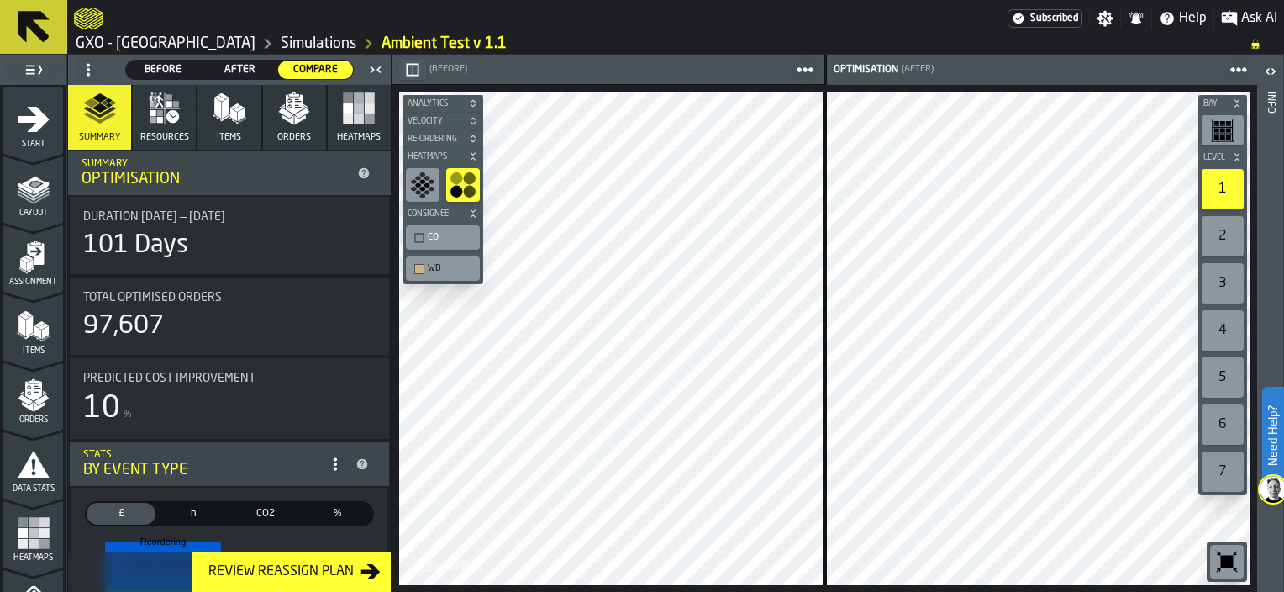
click at [479, 100] on h6 "Analytics" at bounding box center [442, 103] width 77 height 10
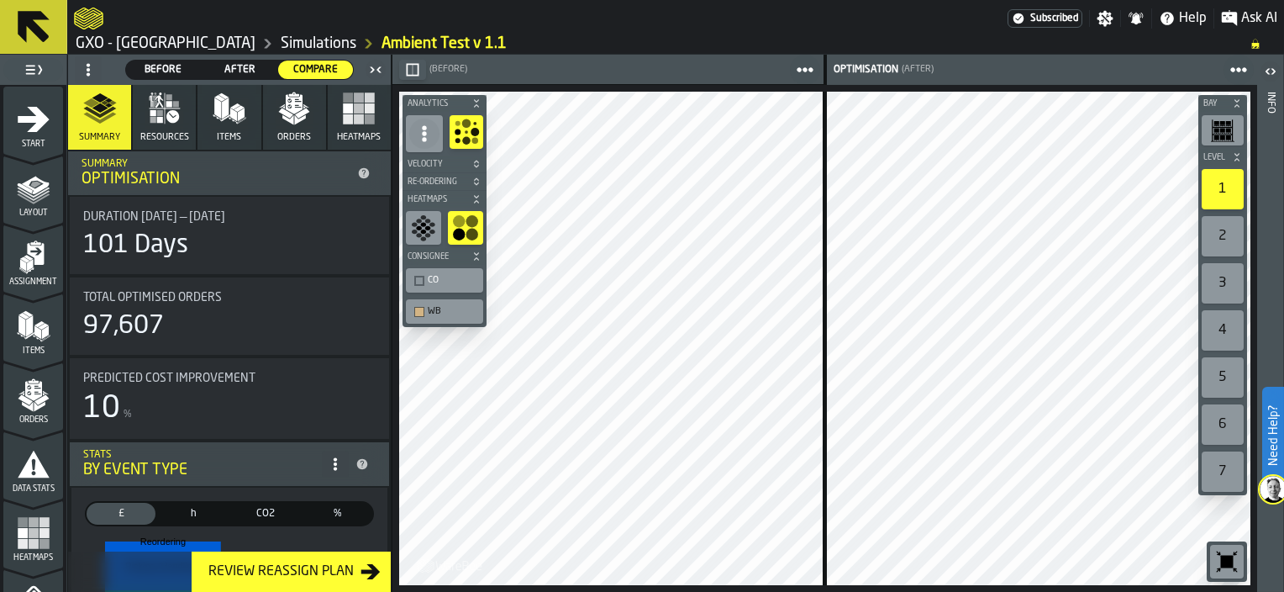
click at [429, 136] on icon at bounding box center [424, 133] width 17 height 17
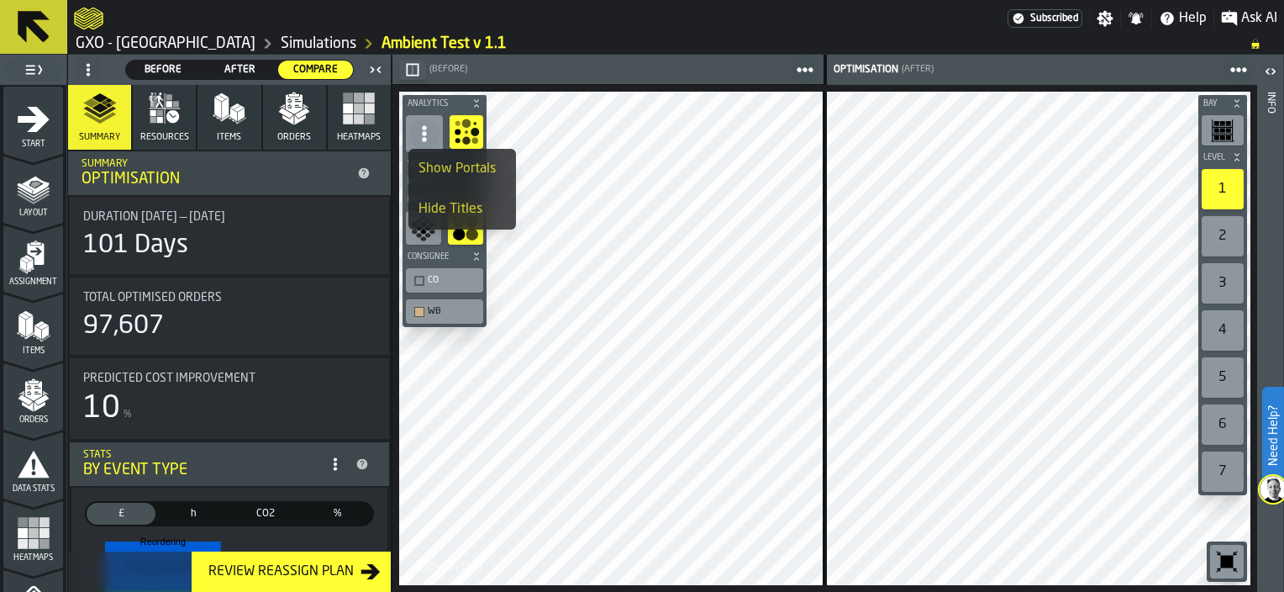
click at [440, 171] on div "Show Portals" at bounding box center [461, 169] width 87 height 20
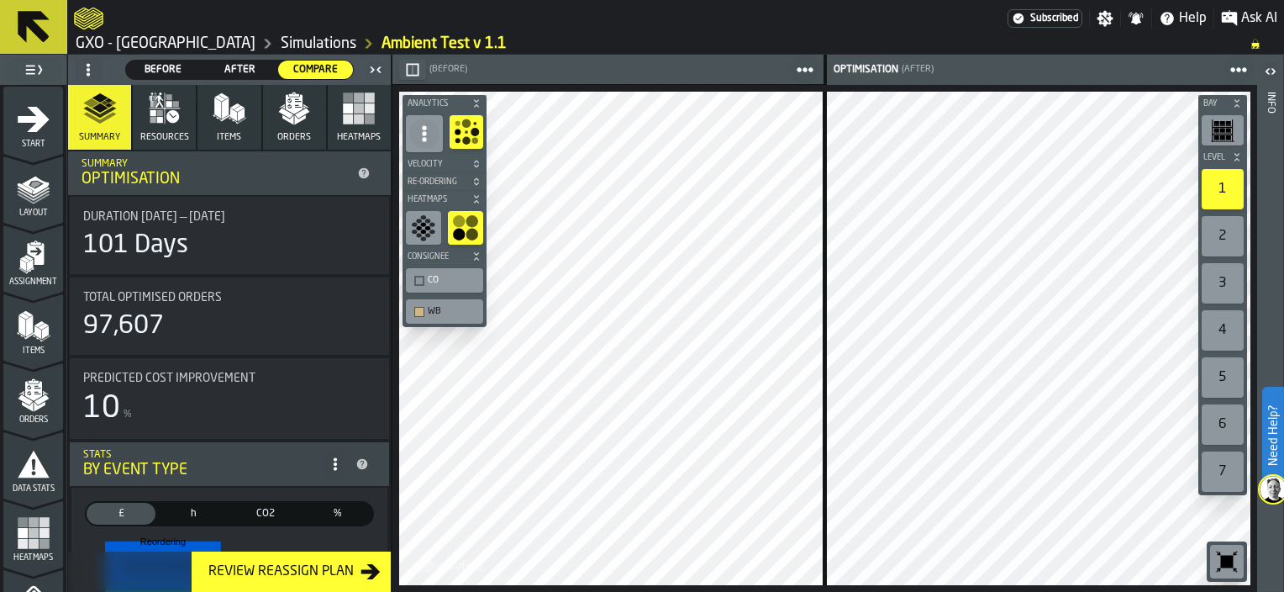
click at [427, 137] on icon at bounding box center [424, 133] width 17 height 17
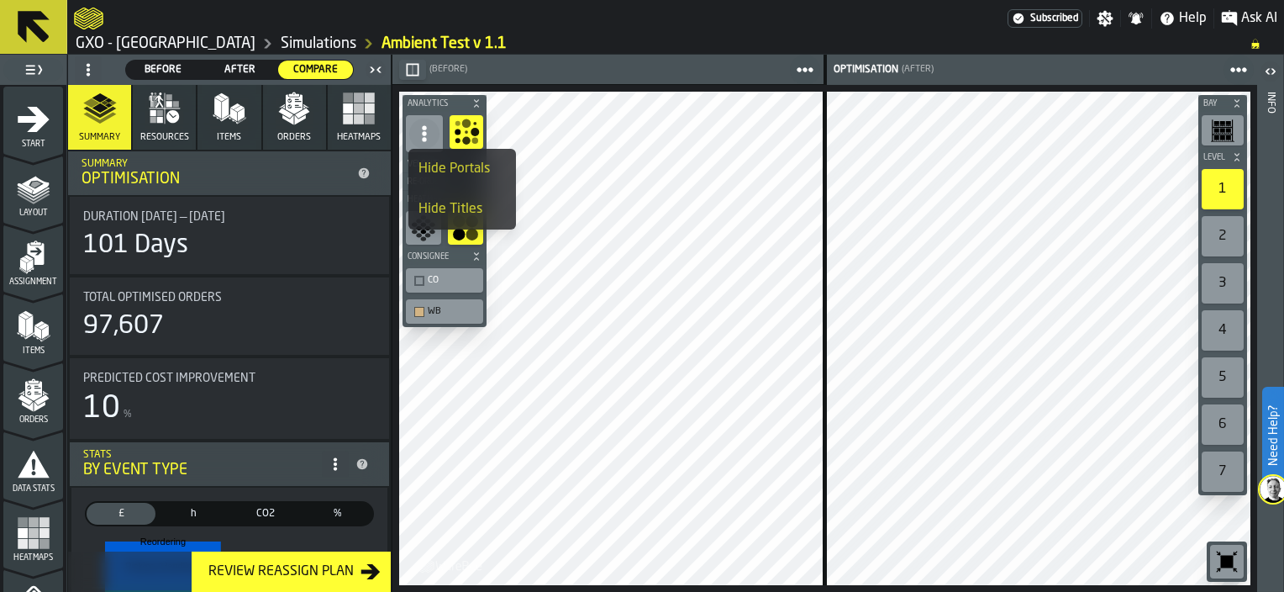
click at [435, 208] on div "Hide Titles" at bounding box center [461, 209] width 87 height 20
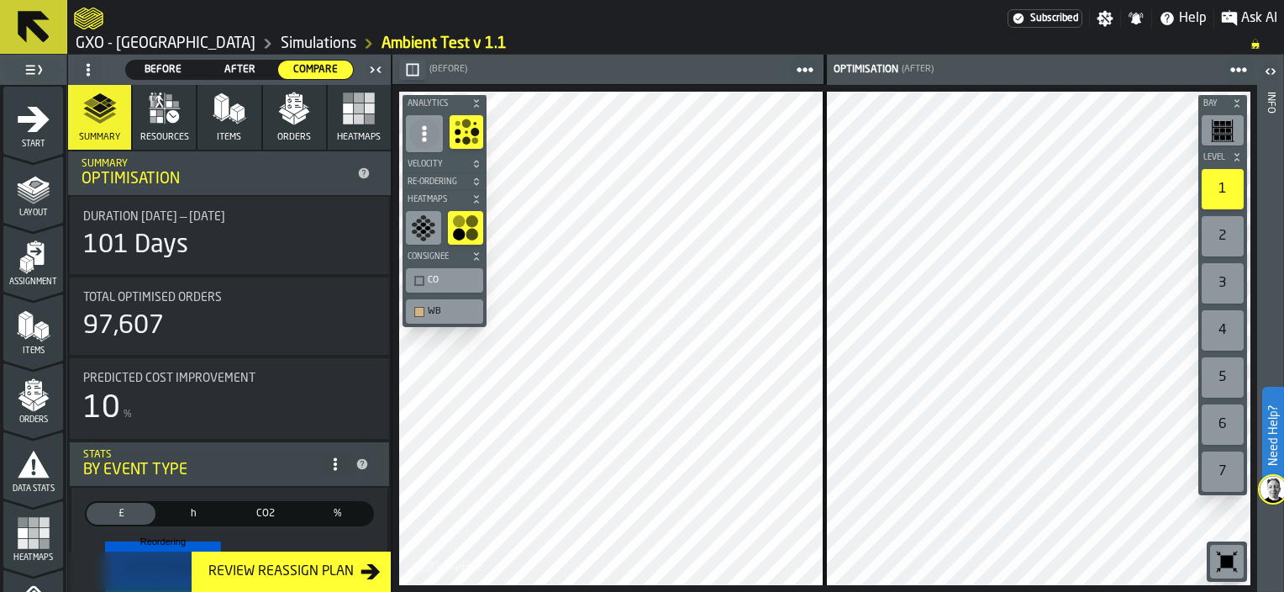
click at [431, 134] on icon at bounding box center [424, 133] width 17 height 17
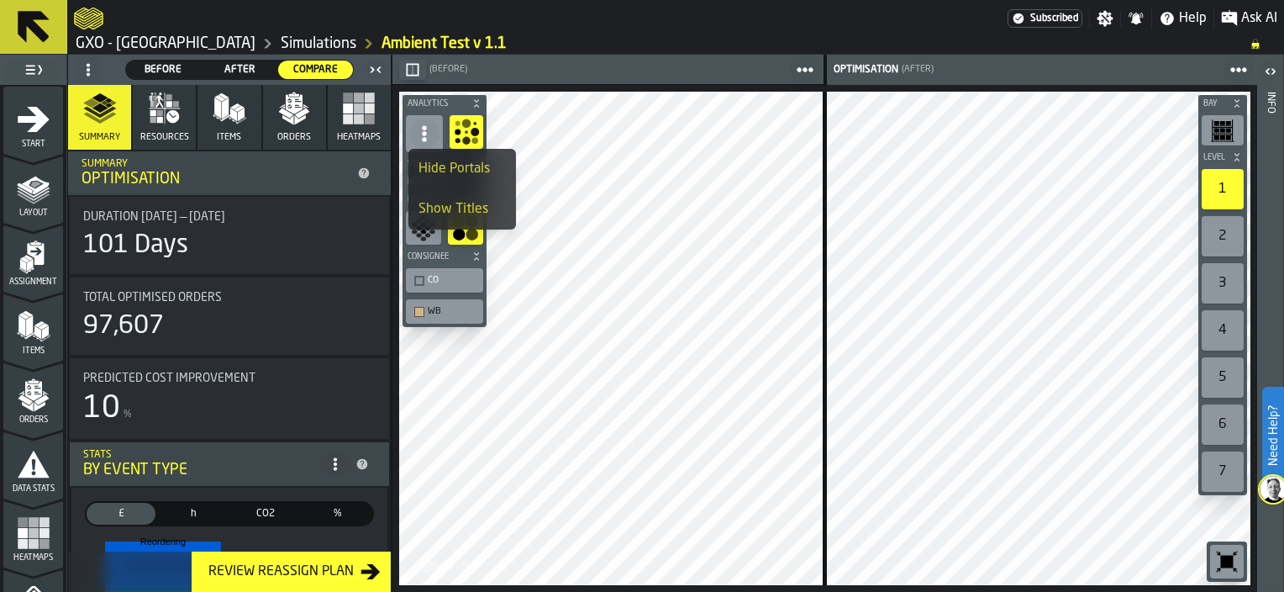
click at [434, 166] on div "Hide Portals" at bounding box center [461, 169] width 87 height 20
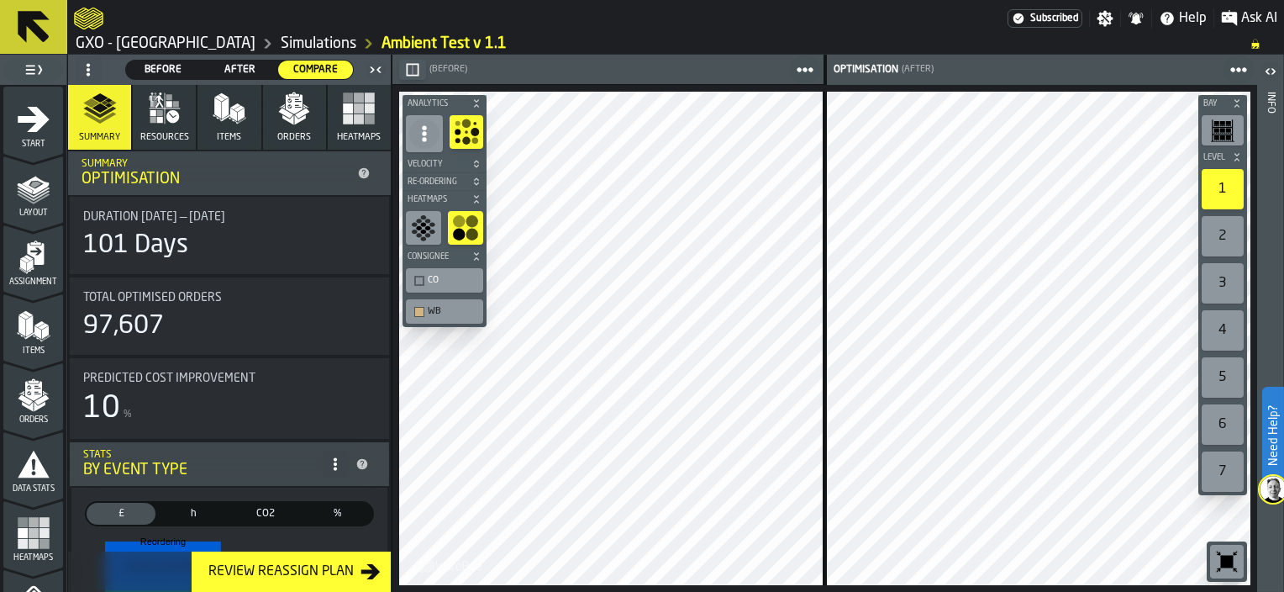
click at [473, 165] on icon "button-" at bounding box center [476, 164] width 10 height 10
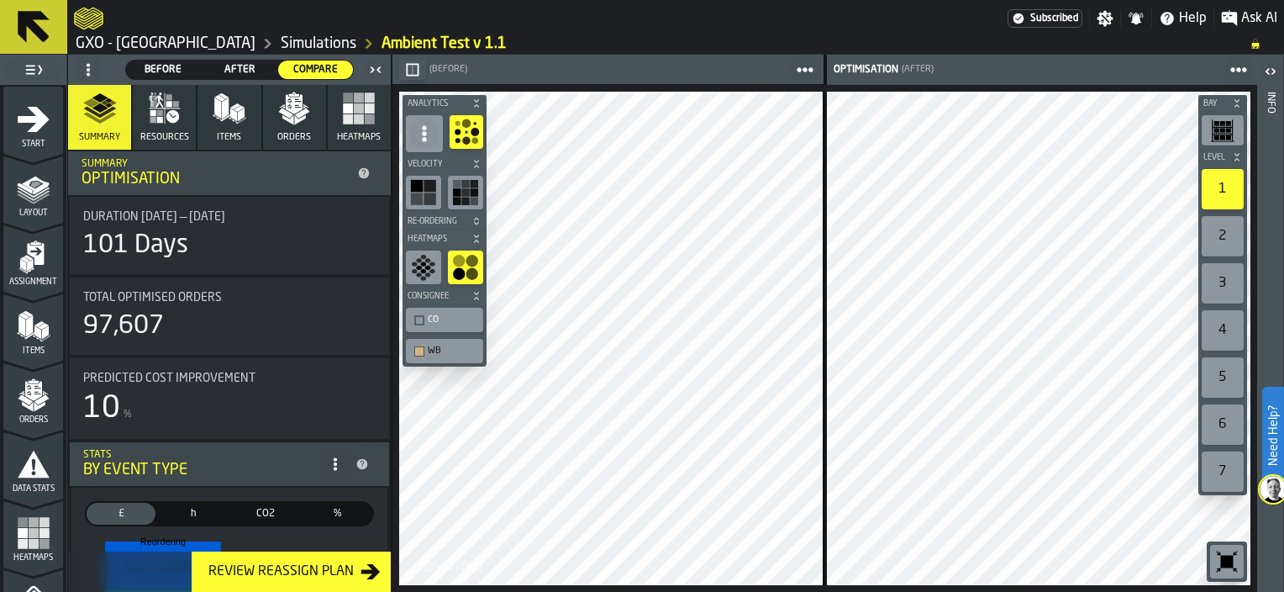
click at [431, 195] on rect "button-toolbar-undefined" at bounding box center [430, 198] width 12 height 12
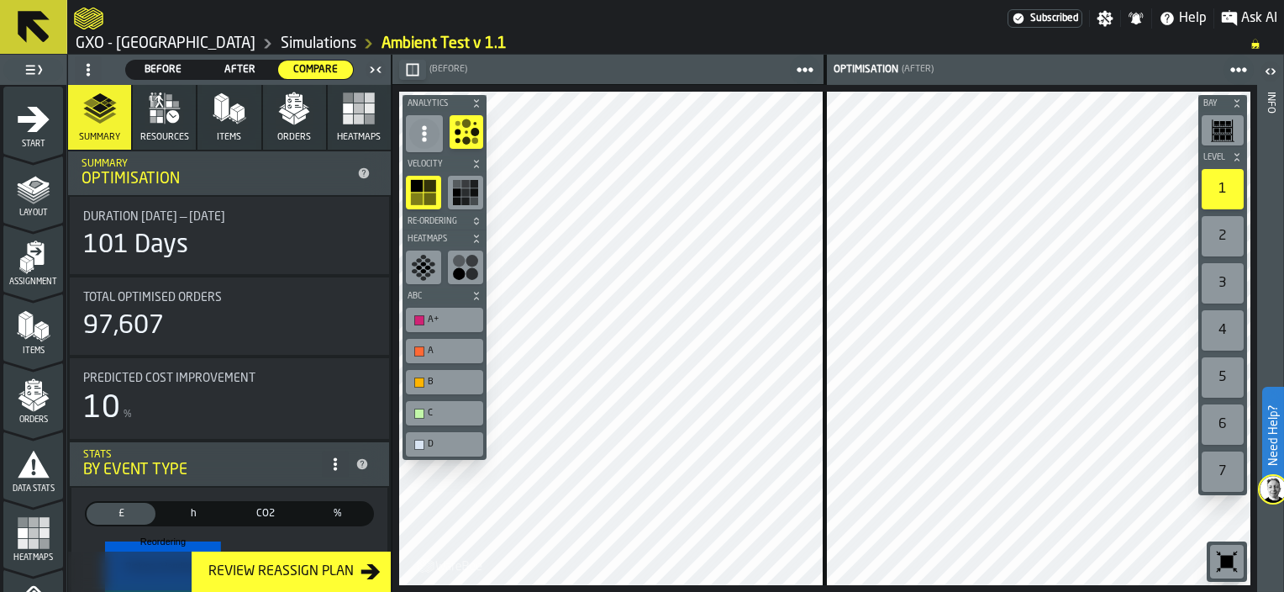
click at [93, 13] on icon "logo-header" at bounding box center [88, 19] width 29 height 24
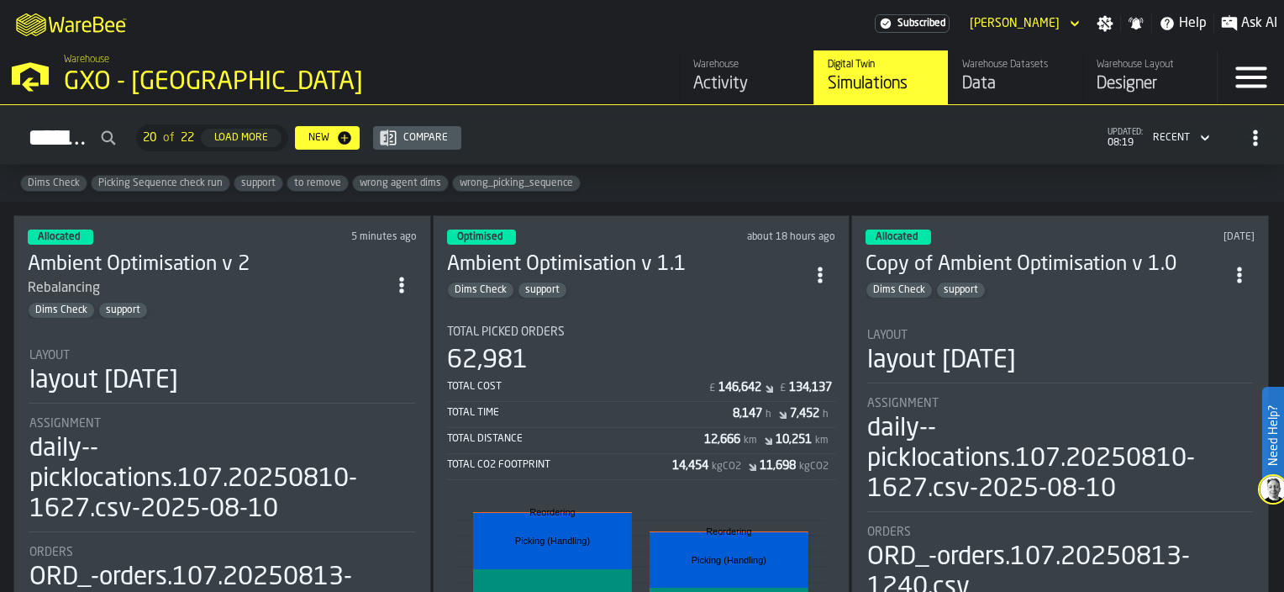
click at [715, 282] on div "Dims Check support" at bounding box center [626, 289] width 359 height 17
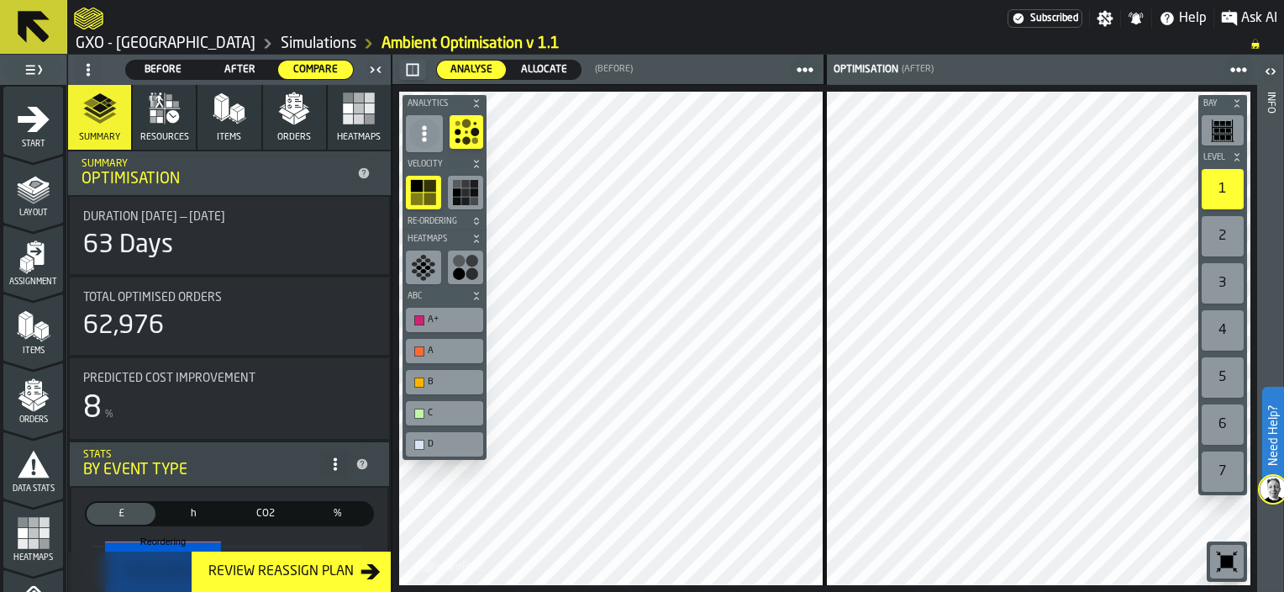
click at [97, 13] on icon "logo-header" at bounding box center [88, 19] width 29 height 24
